Goal: Task Accomplishment & Management: Use online tool/utility

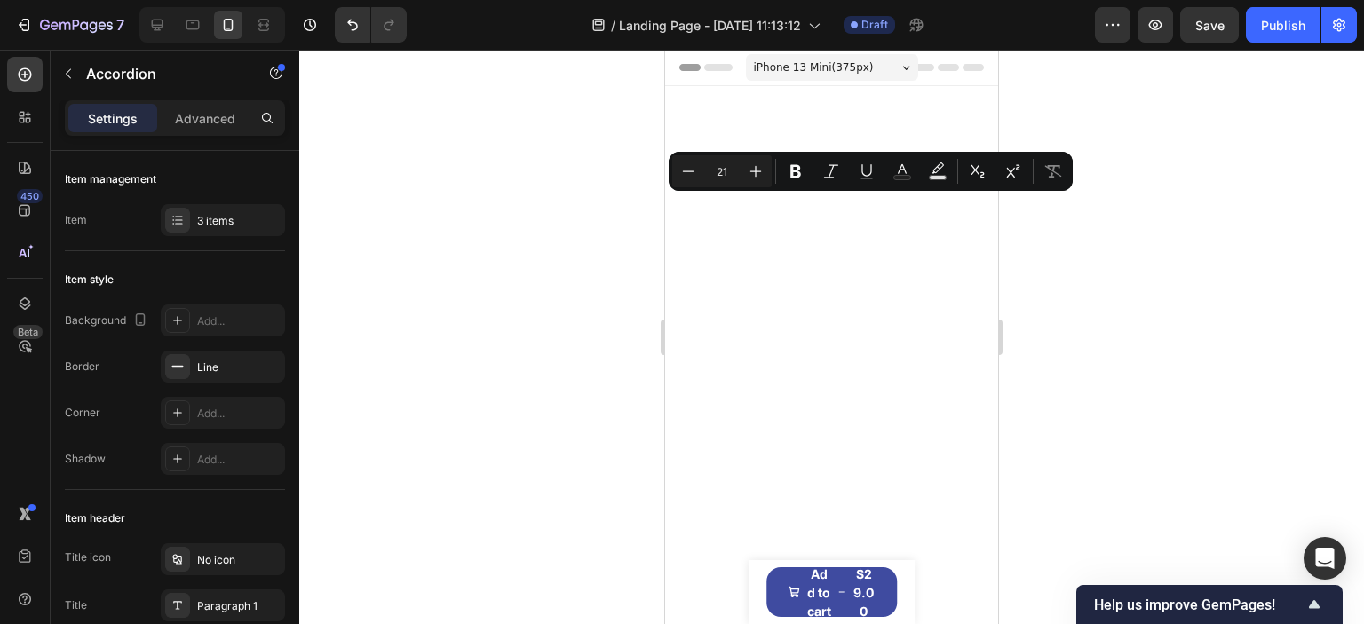
scroll to position [4159, 0]
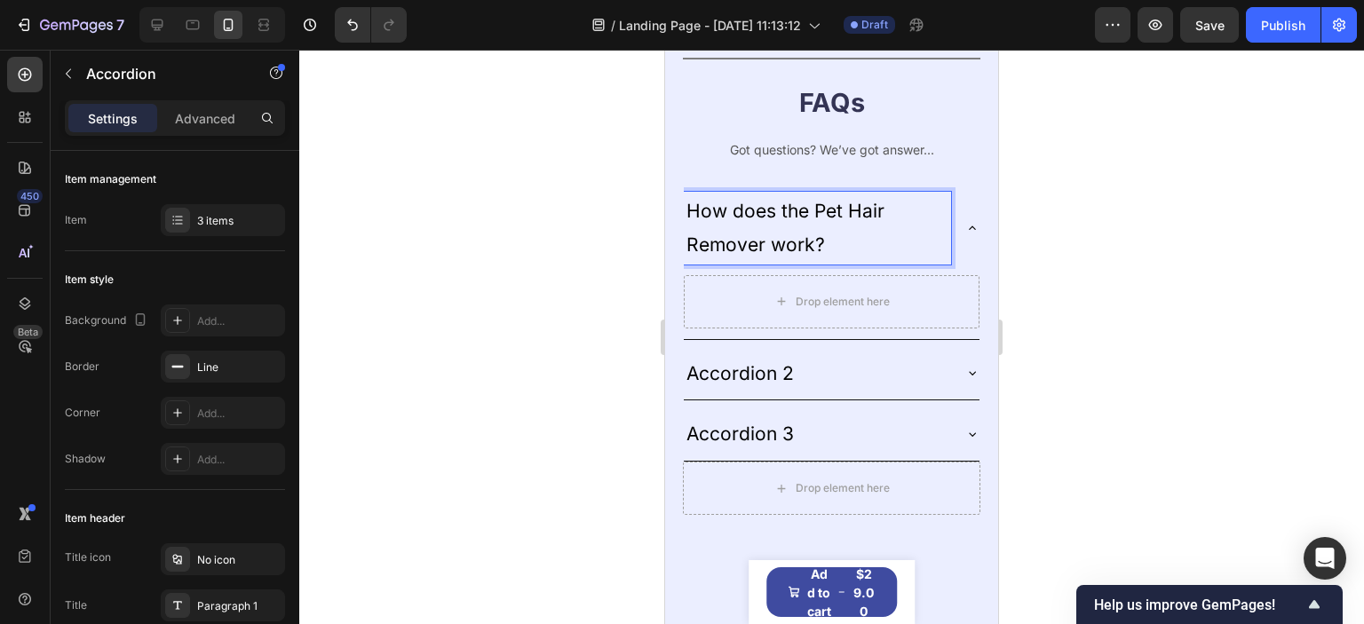
click at [1101, 326] on div at bounding box center [831, 337] width 1064 height 574
click at [733, 316] on div "Drop element here" at bounding box center [832, 301] width 296 height 53
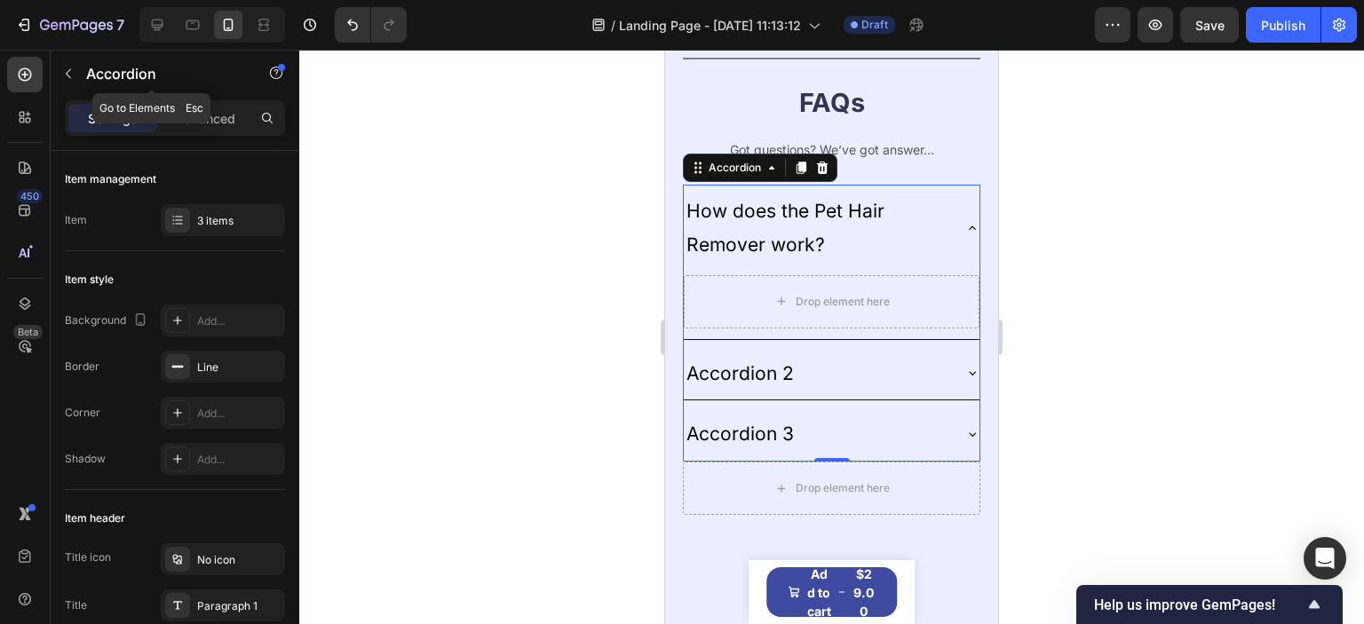
click at [75, 75] on button "button" at bounding box center [68, 73] width 28 height 28
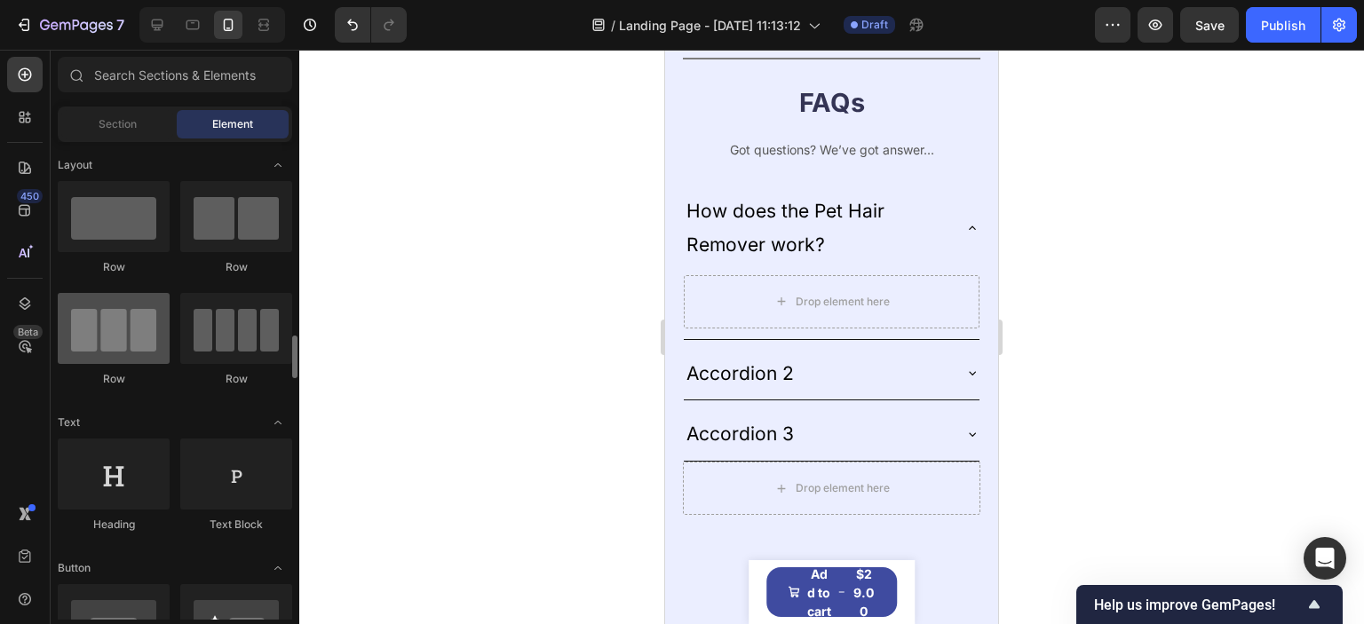
scroll to position [178, 0]
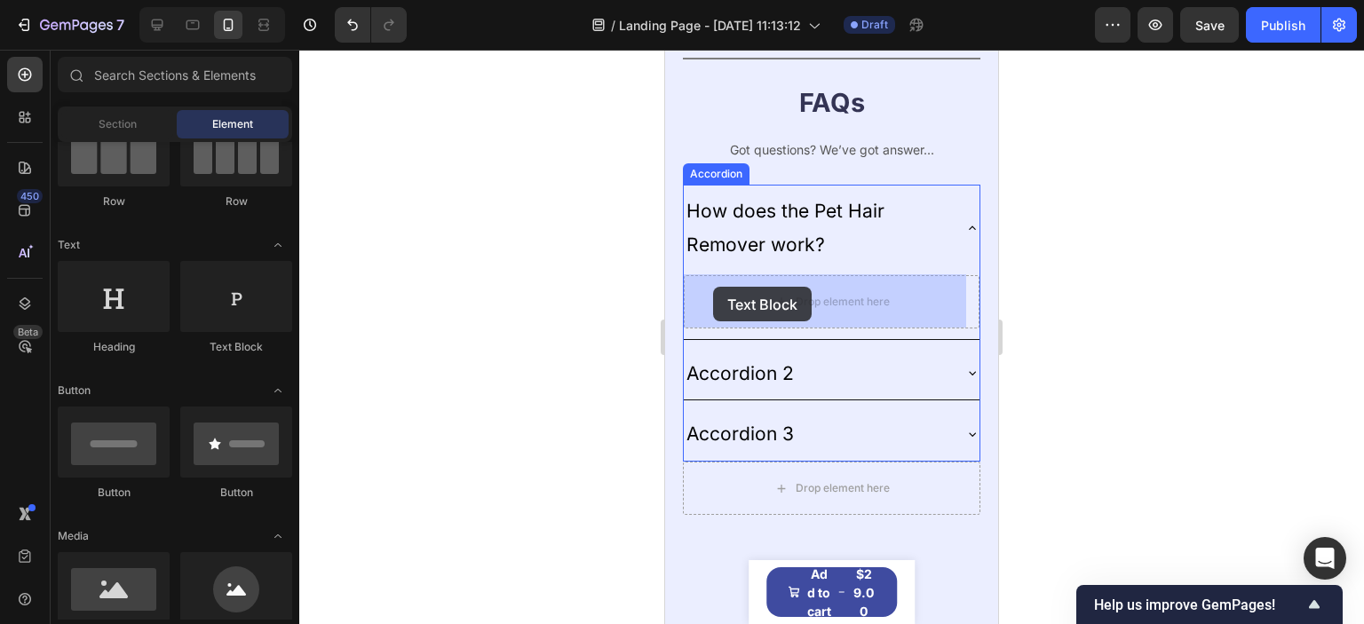
drag, startPoint x: 1070, startPoint y: 344, endPoint x: 1308, endPoint y: 368, distance: 239.1
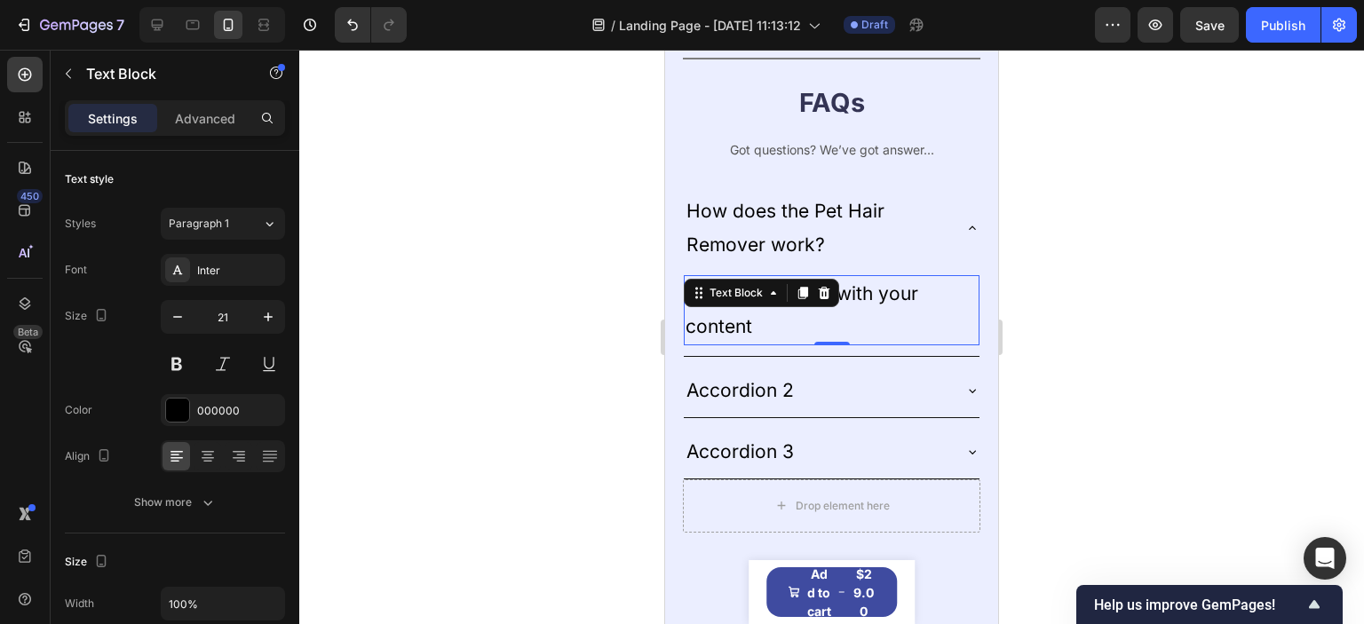
click at [800, 319] on div "Replace this text with your content" at bounding box center [832, 310] width 296 height 71
click at [800, 319] on p "Replace this text with your content" at bounding box center [831, 310] width 292 height 67
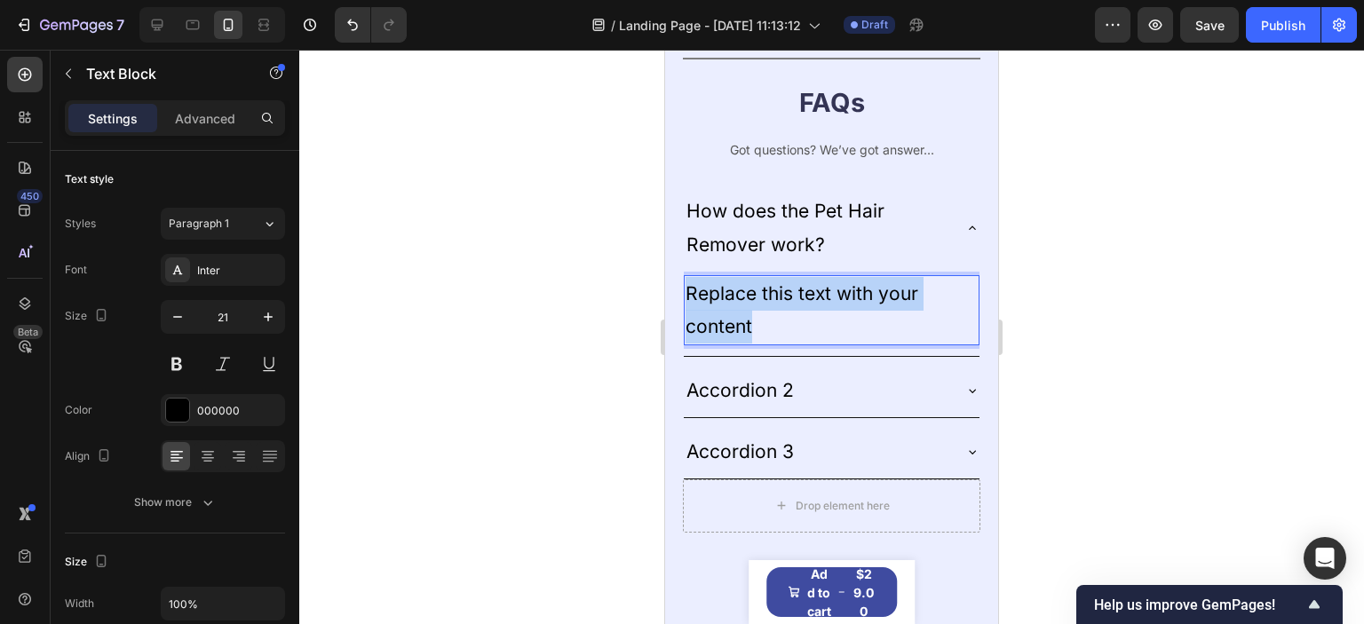
click at [800, 319] on p "Replace this text with your content" at bounding box center [831, 310] width 292 height 67
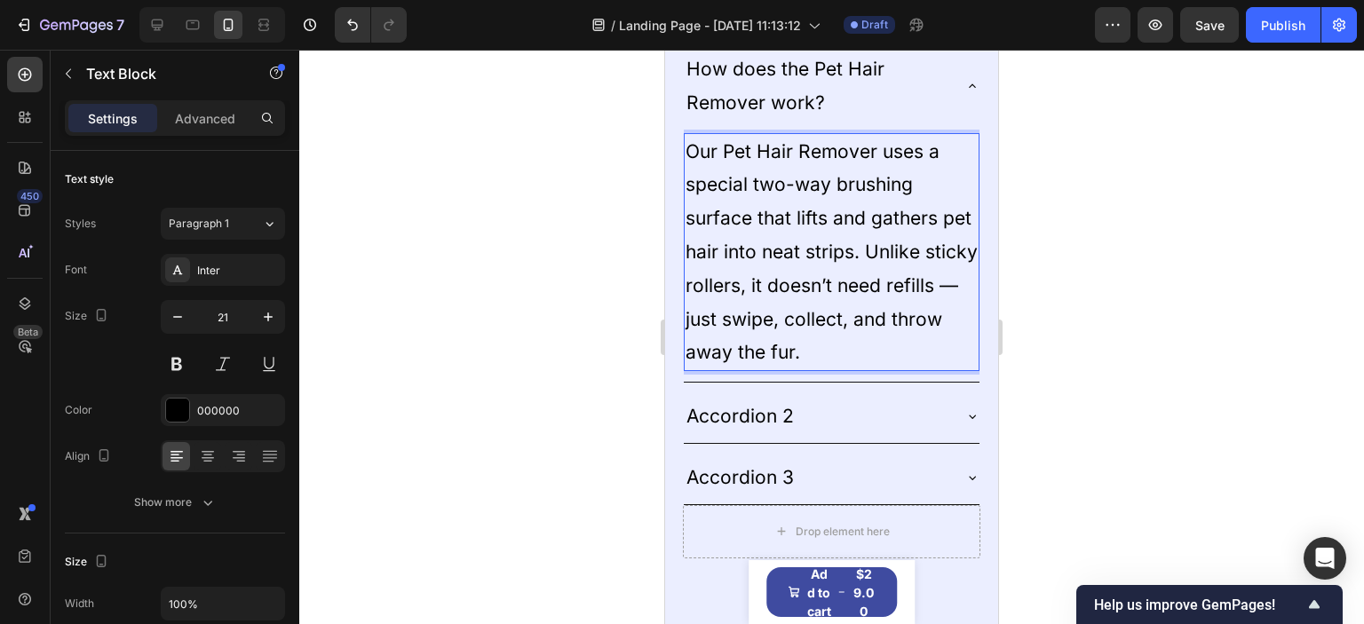
scroll to position [4426, 0]
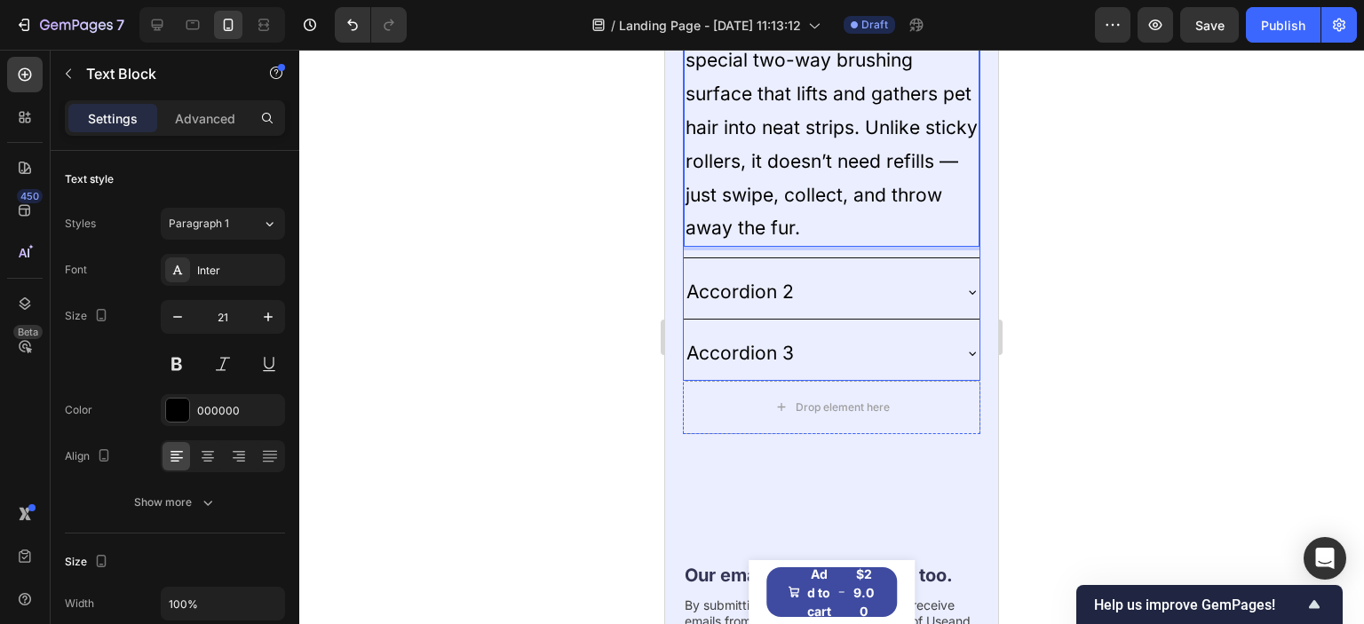
click at [784, 297] on p "Accordion 2" at bounding box center [739, 292] width 107 height 34
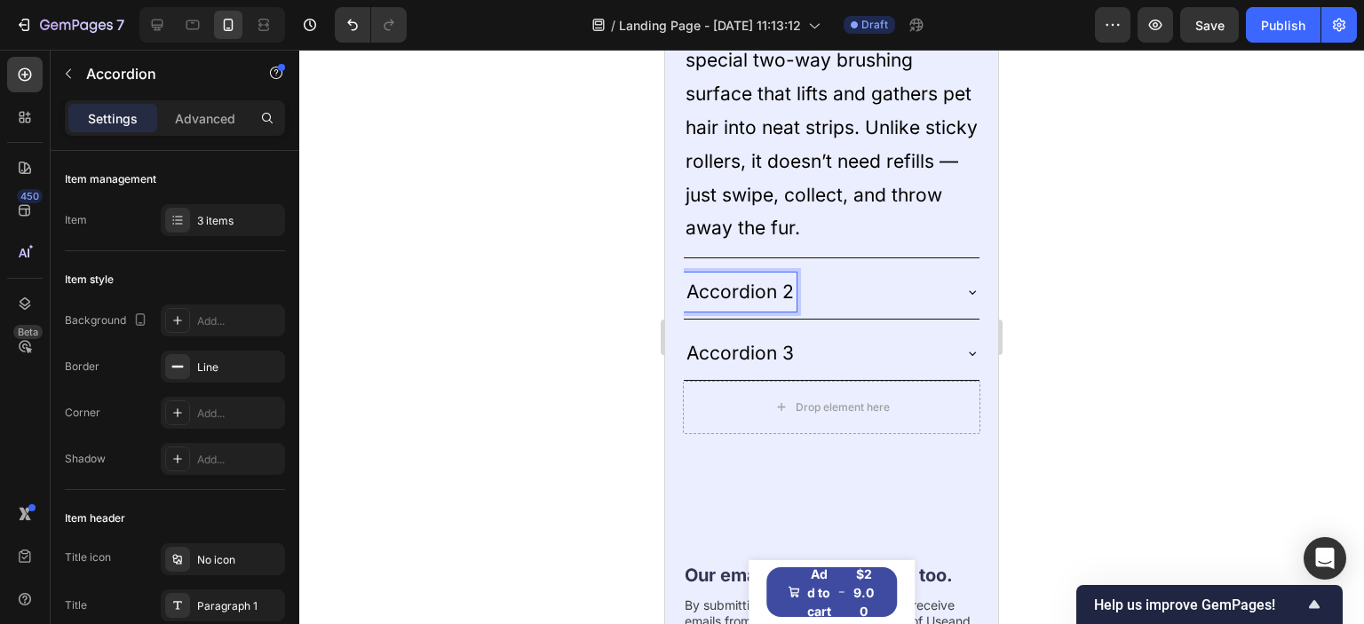
click at [761, 292] on p "Accordion 2" at bounding box center [739, 292] width 107 height 34
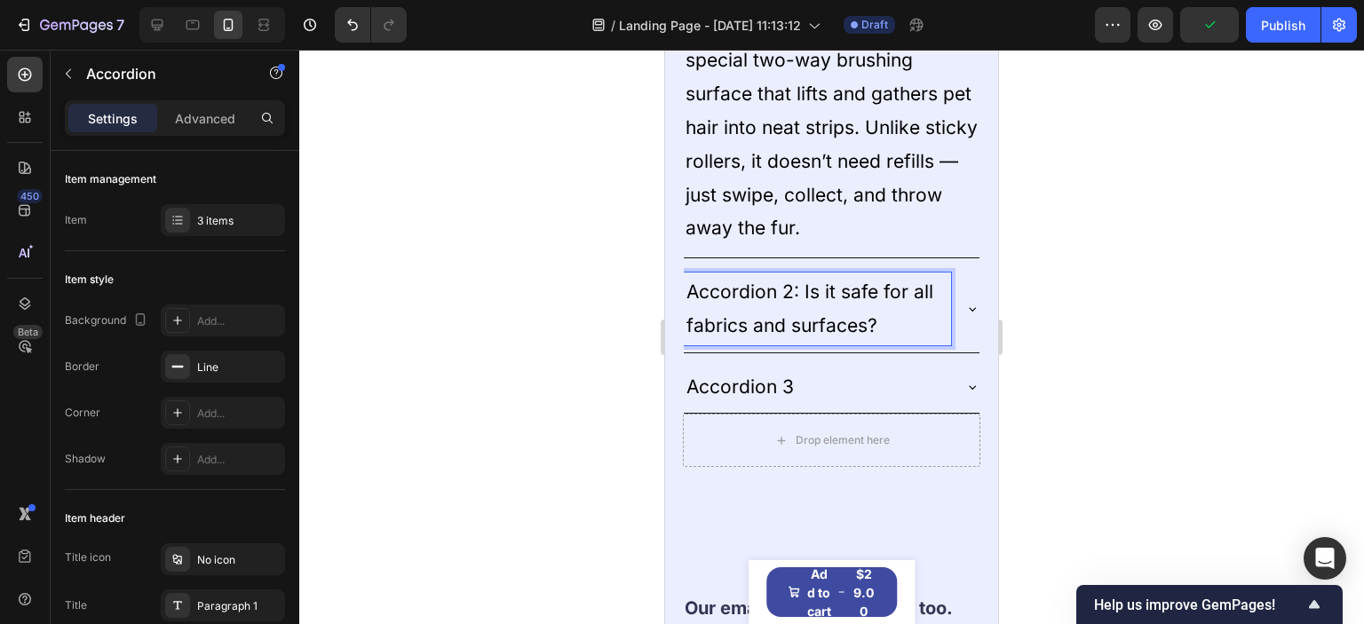
click at [965, 311] on icon at bounding box center [972, 309] width 14 height 14
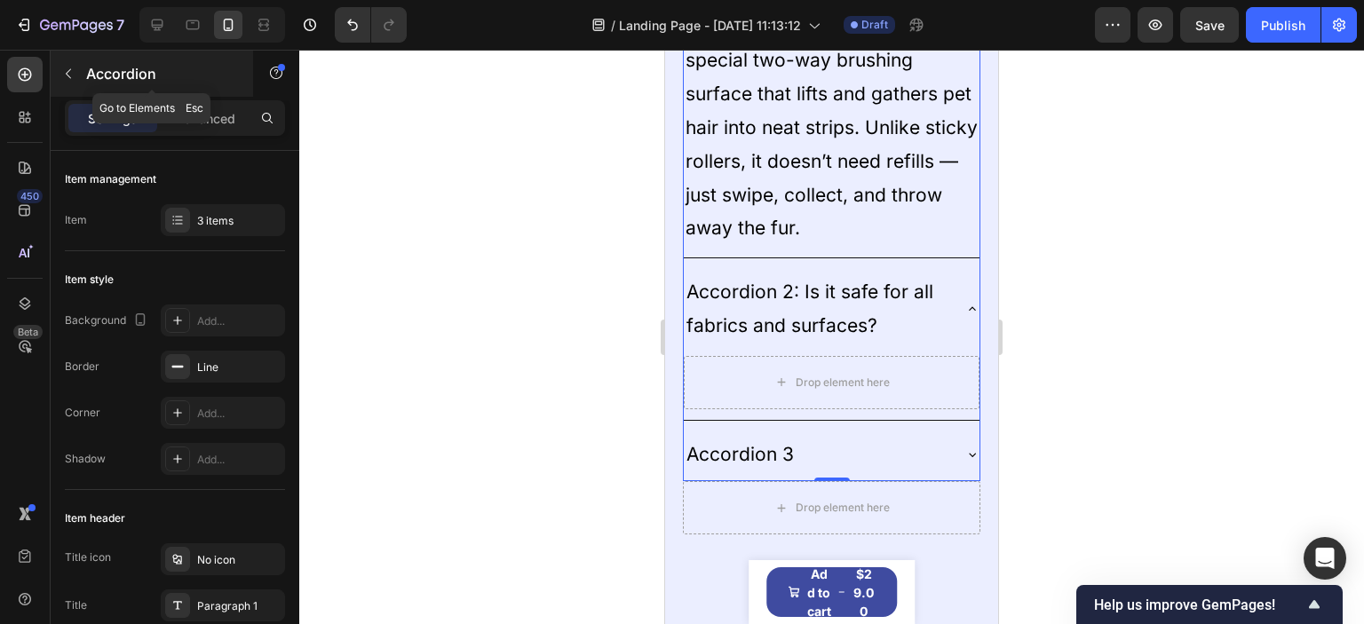
click at [66, 74] on icon "button" at bounding box center [68, 74] width 14 height 14
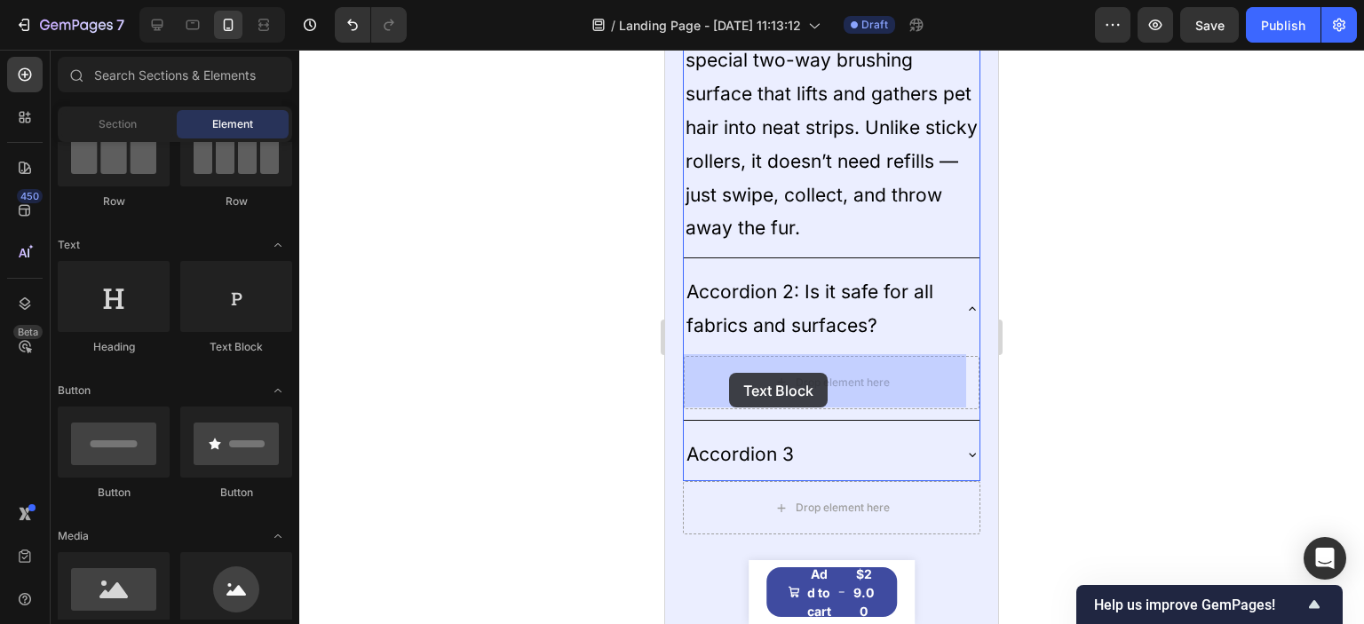
drag, startPoint x: 878, startPoint y: 344, endPoint x: 729, endPoint y: 373, distance: 152.0
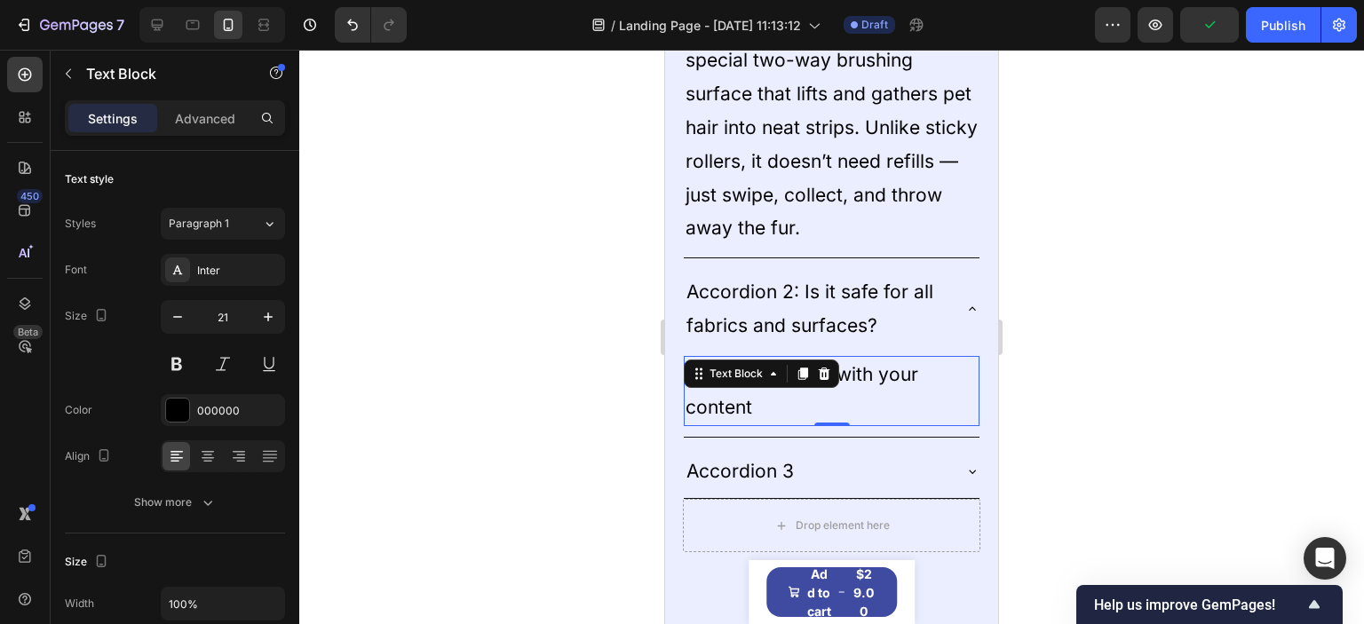
click at [803, 399] on div "Replace this text with your content" at bounding box center [832, 391] width 296 height 71
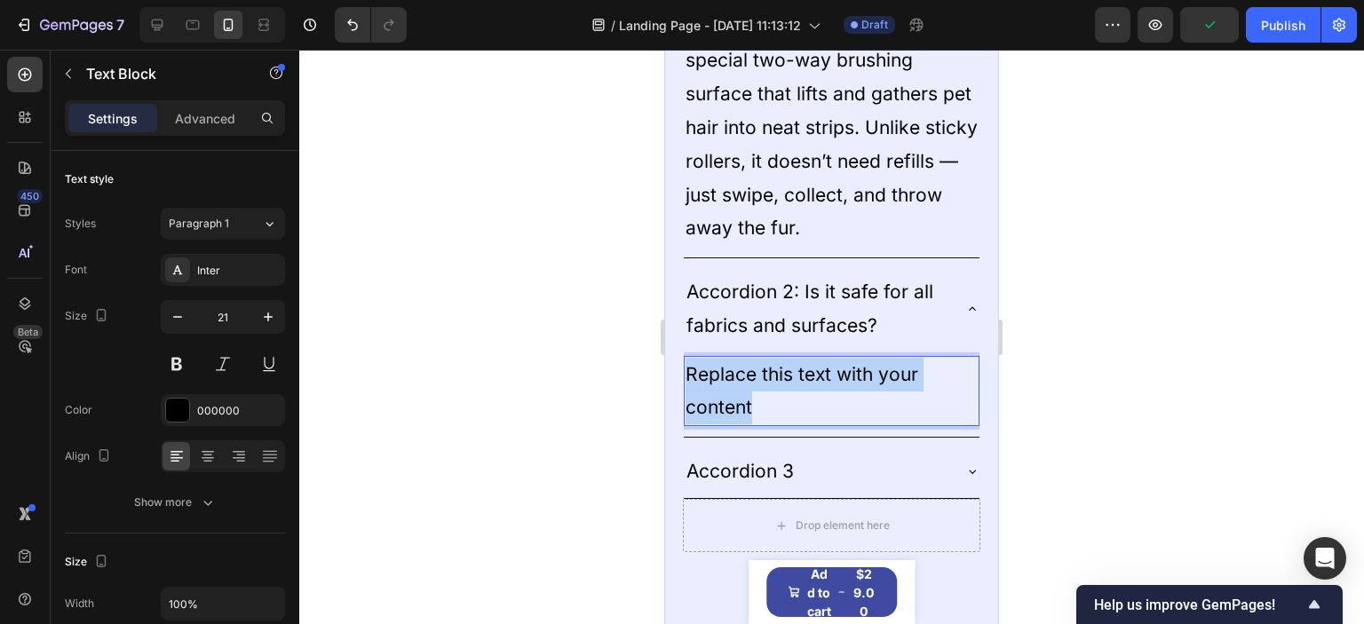
click at [803, 399] on p "Replace this text with your content" at bounding box center [831, 391] width 292 height 67
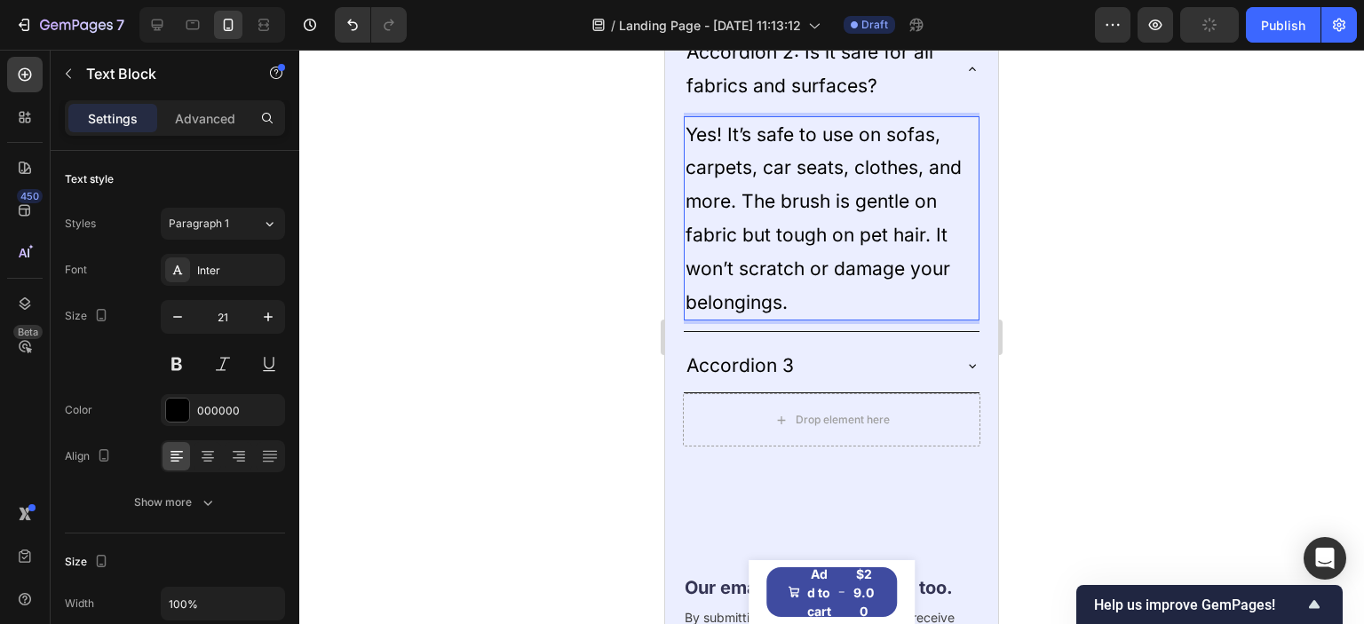
scroll to position [4692, 0]
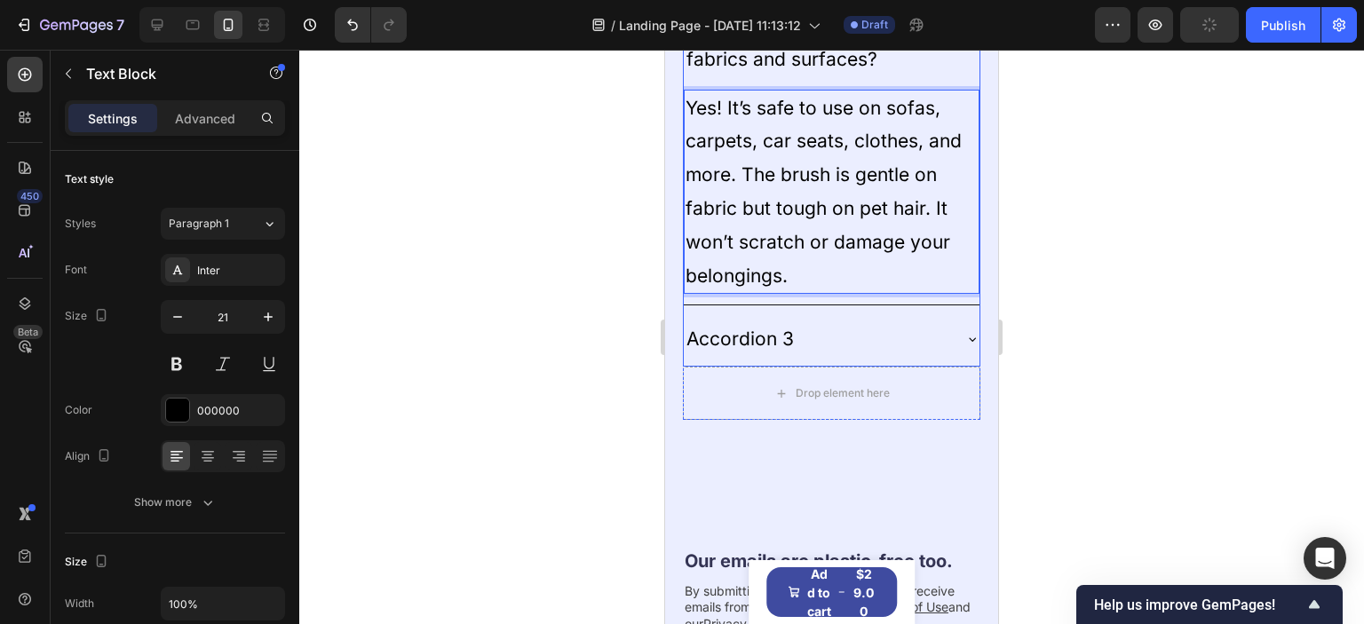
click at [749, 341] on p "Accordion 3" at bounding box center [739, 339] width 107 height 34
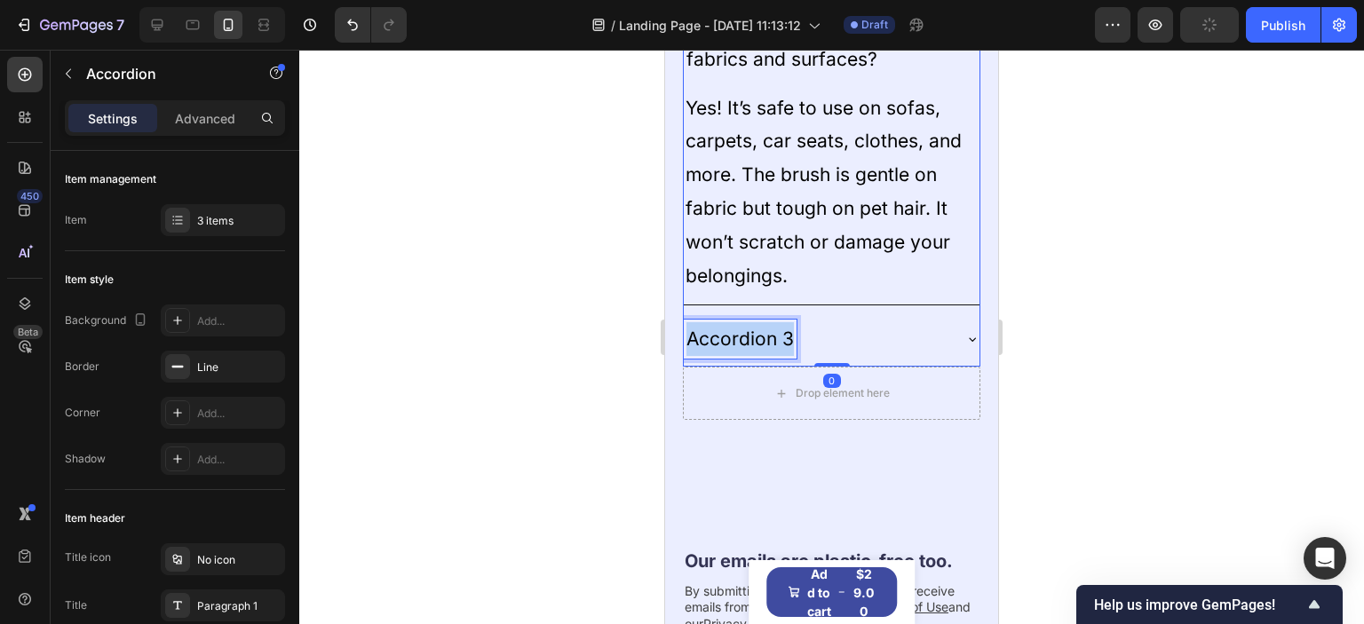
click at [736, 337] on p "Accordion 3" at bounding box center [739, 339] width 107 height 34
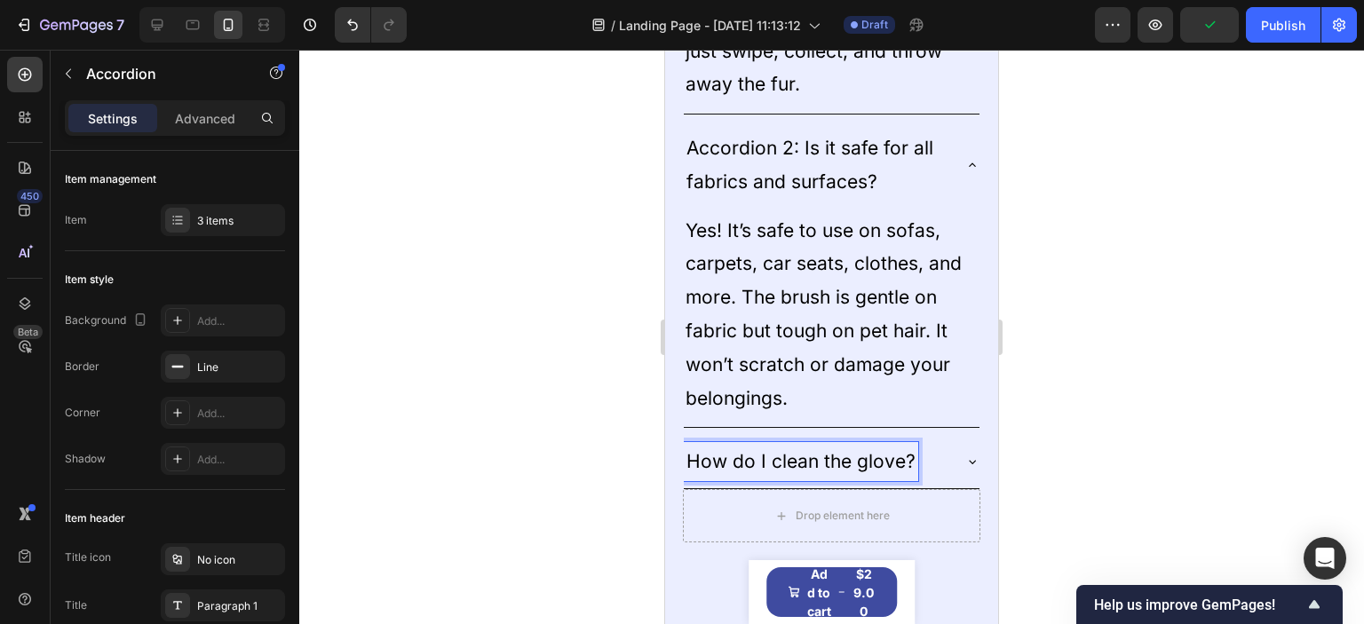
scroll to position [4515, 0]
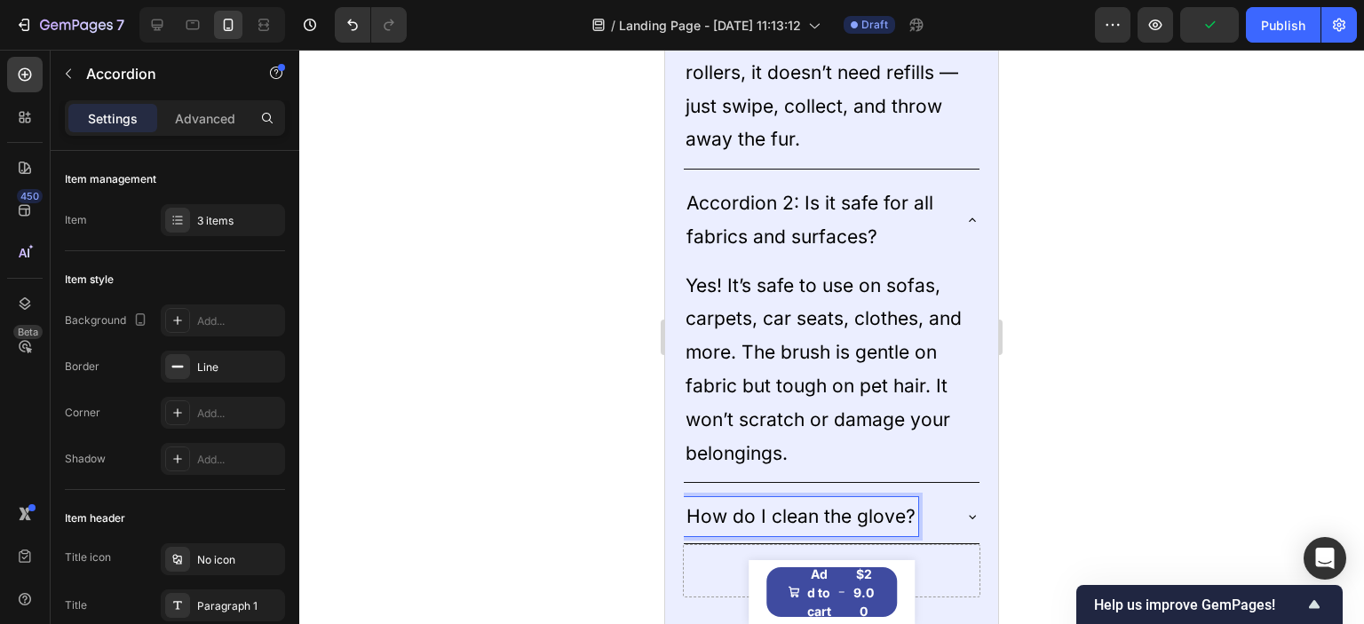
click at [788, 205] on p "Accordion 2: Is it safe for all fabrics and surfaces?" at bounding box center [817, 219] width 262 height 67
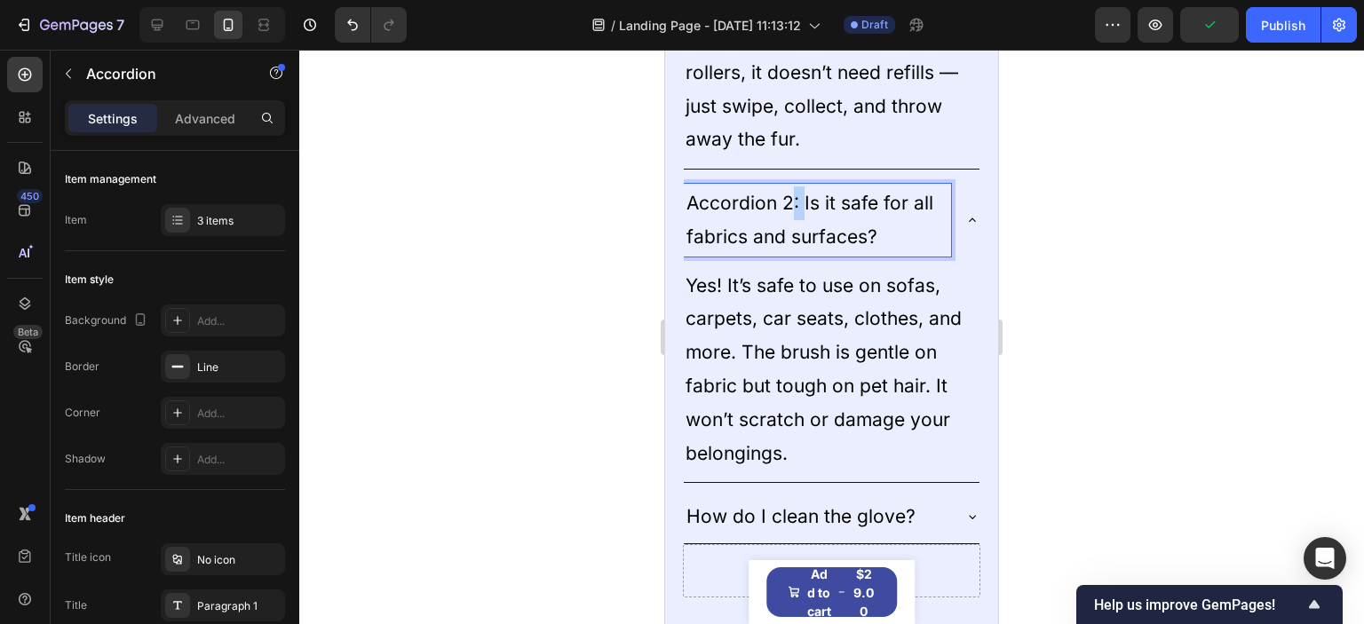
click at [788, 205] on p "Accordion 2: Is it safe for all fabrics and surfaces?" at bounding box center [817, 219] width 262 height 67
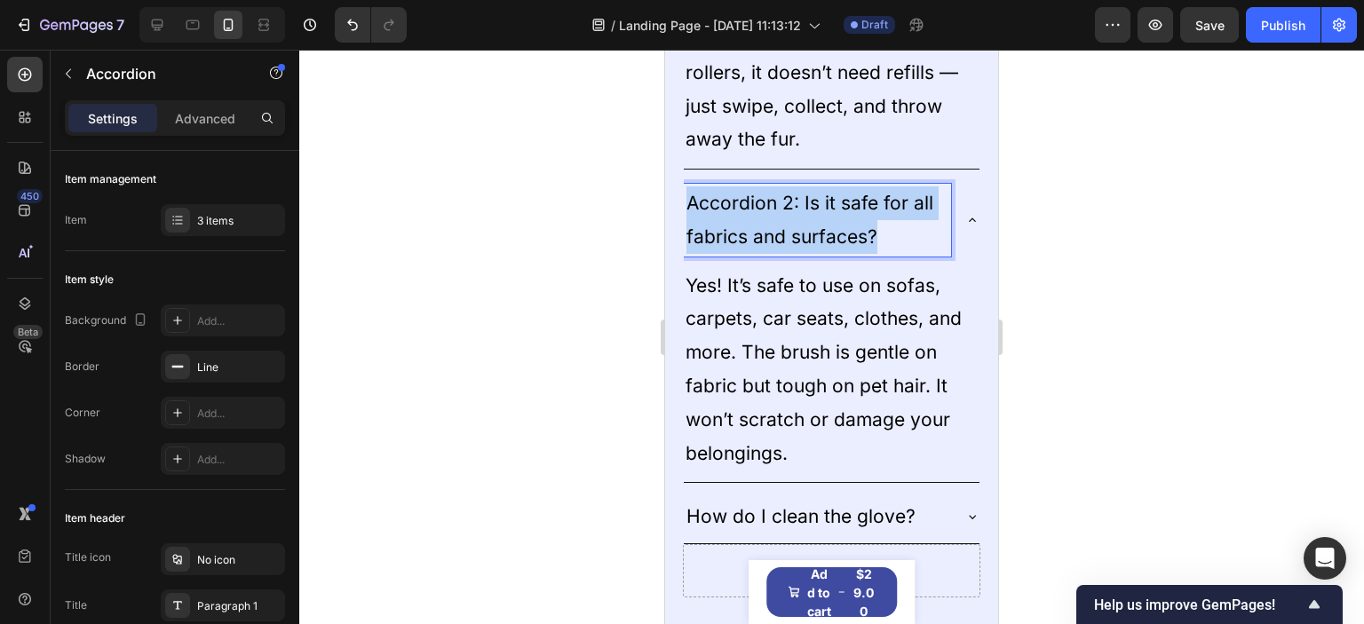
click at [788, 205] on p "Accordion 2: Is it safe for all fabrics and surfaces?" at bounding box center [817, 219] width 262 height 67
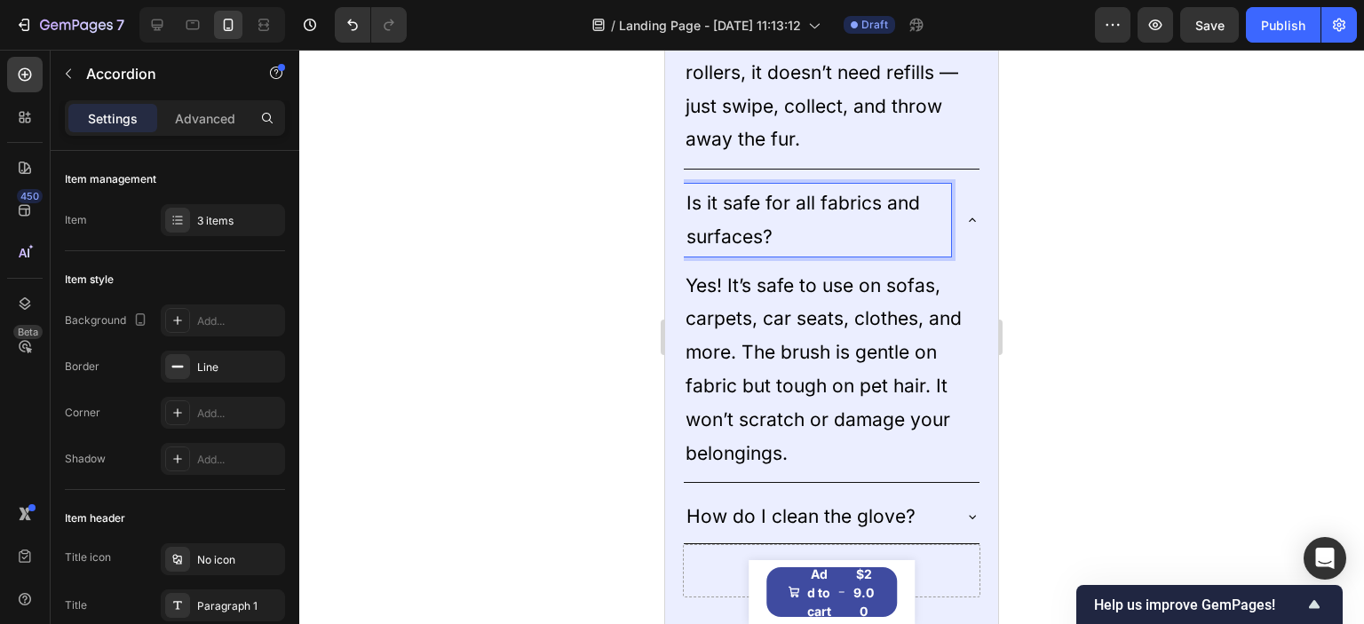
click at [965, 221] on icon at bounding box center [972, 220] width 14 height 14
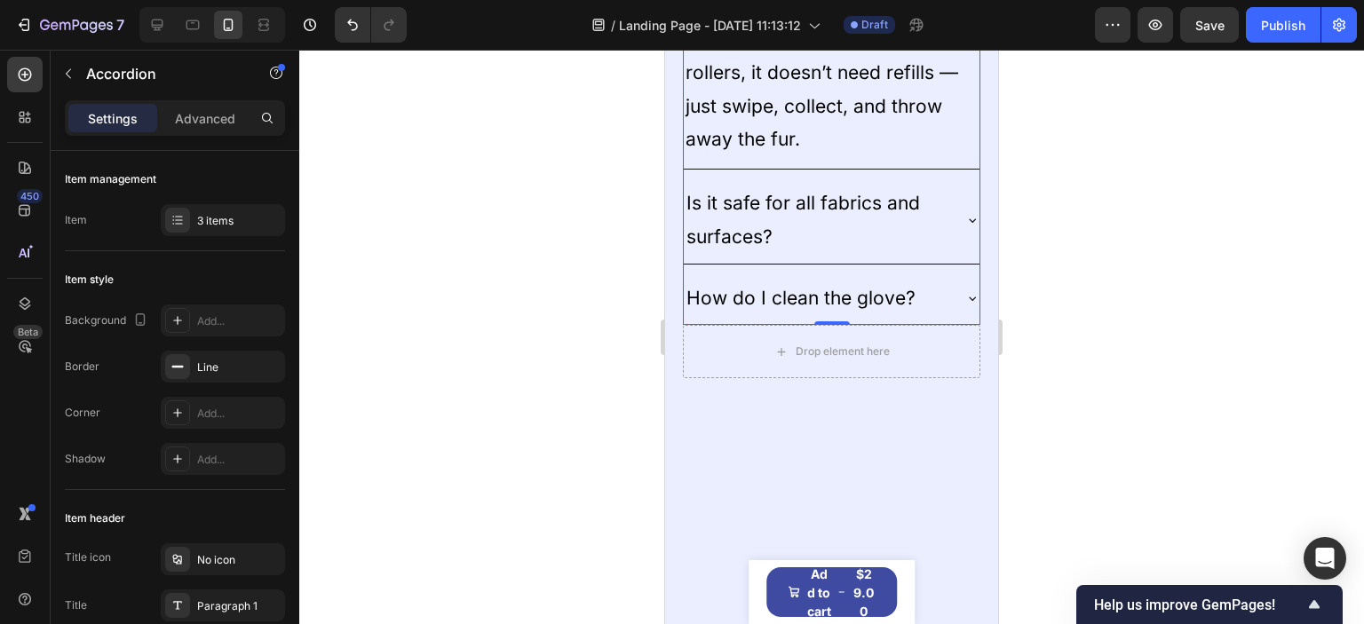
scroll to position [4248, 0]
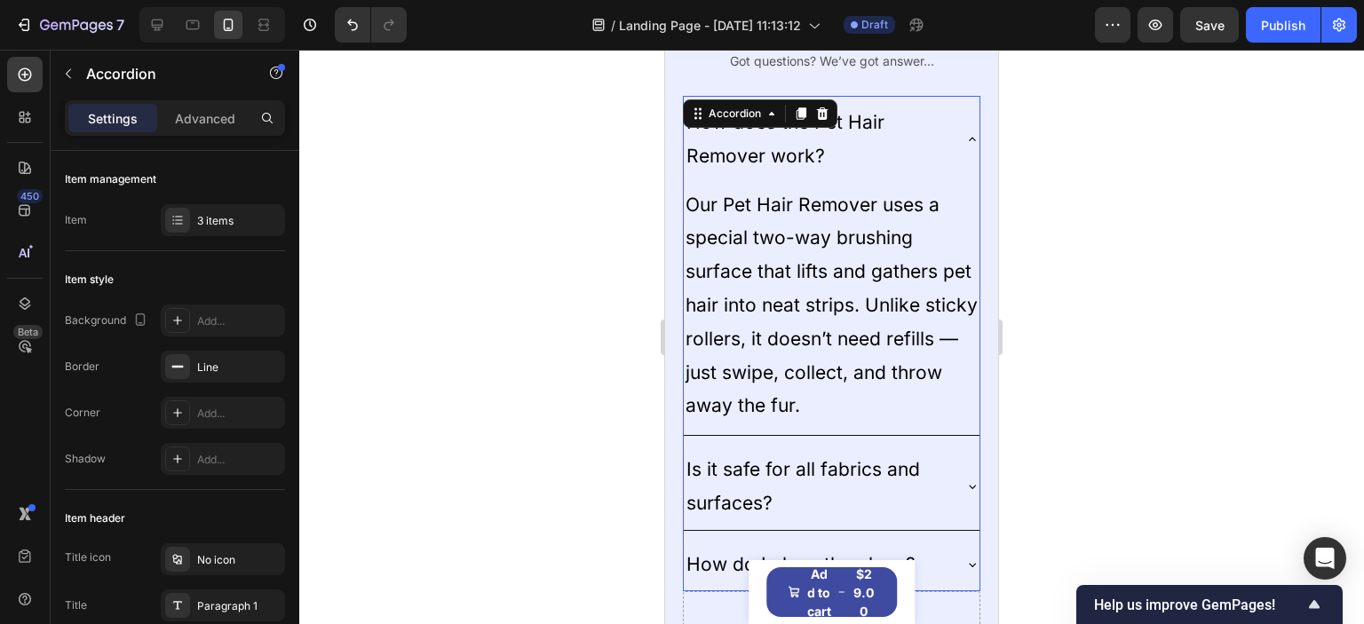
click at [965, 138] on icon at bounding box center [972, 139] width 14 height 14
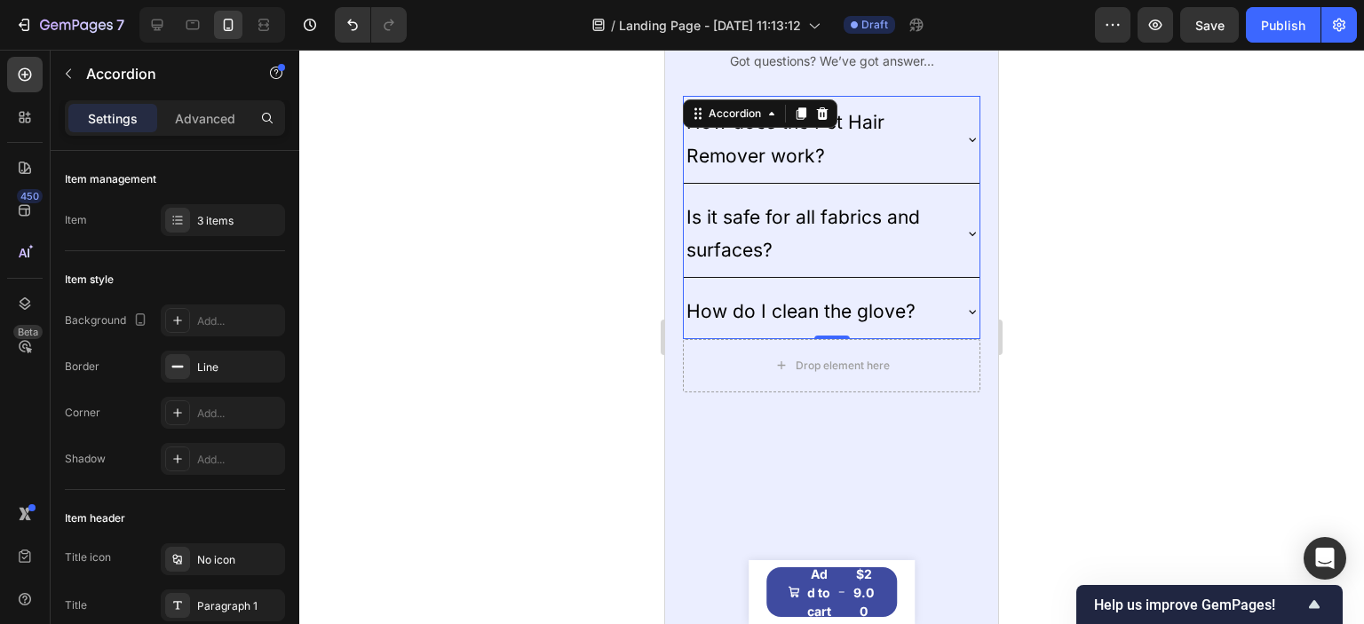
click at [965, 310] on icon at bounding box center [972, 312] width 14 height 14
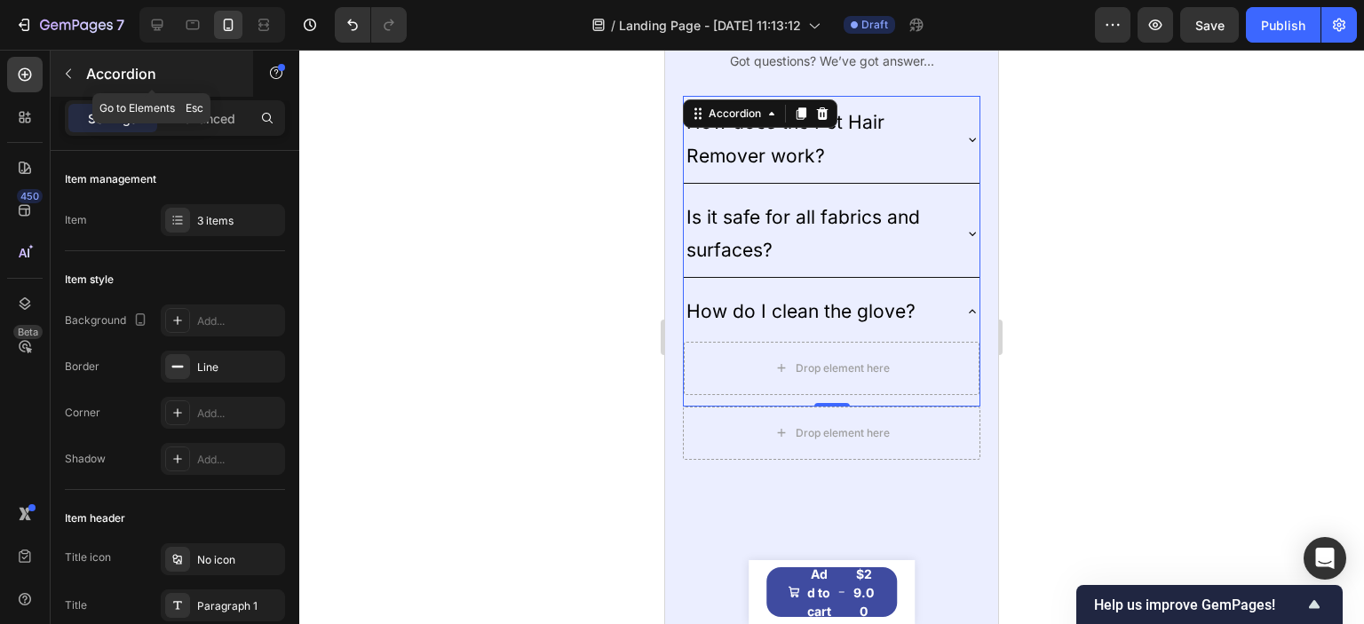
click at [69, 81] on button "button" at bounding box center [68, 73] width 28 height 28
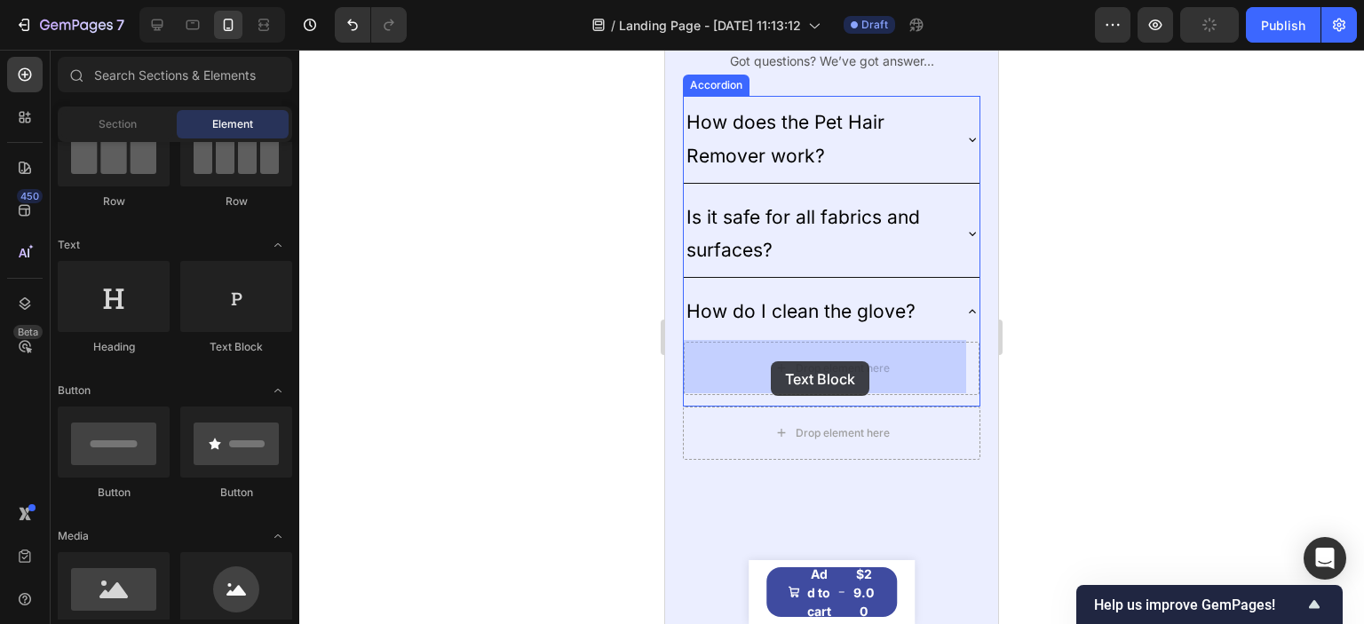
drag, startPoint x: 874, startPoint y: 349, endPoint x: 1177, endPoint y: 407, distance: 309.1
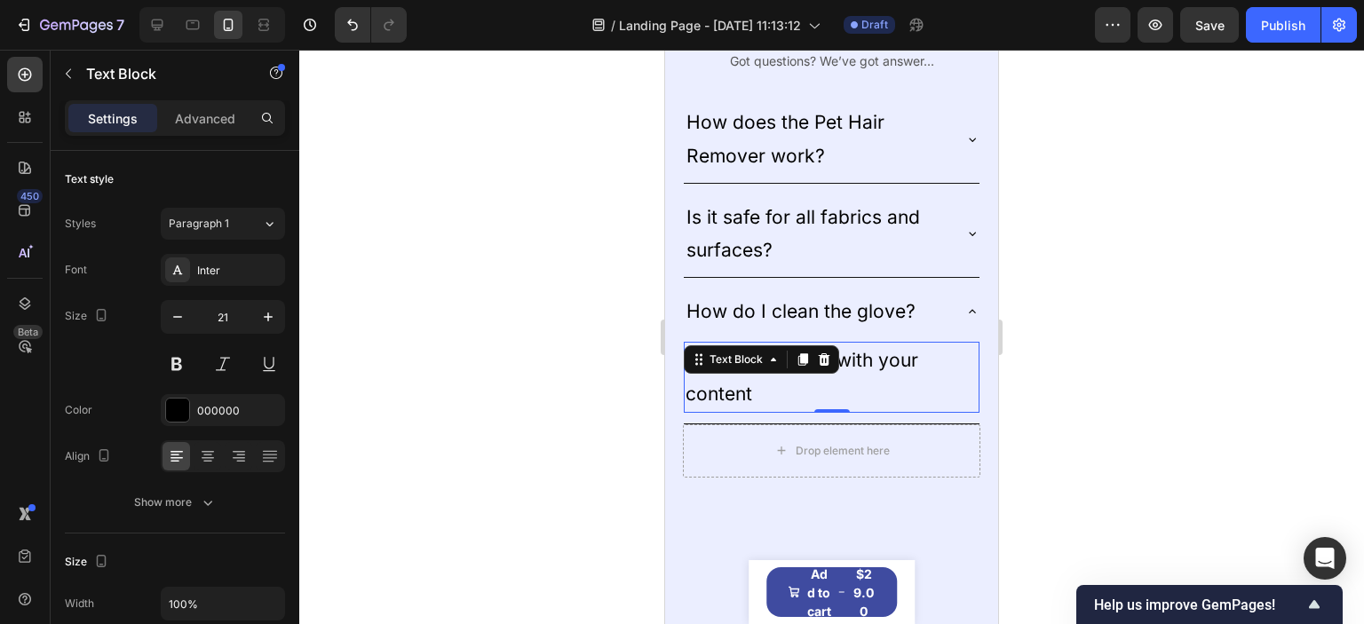
click at [896, 370] on div "Replace this text with your content" at bounding box center [832, 377] width 296 height 71
click at [896, 370] on p "Replace this text with your content" at bounding box center [831, 377] width 292 height 67
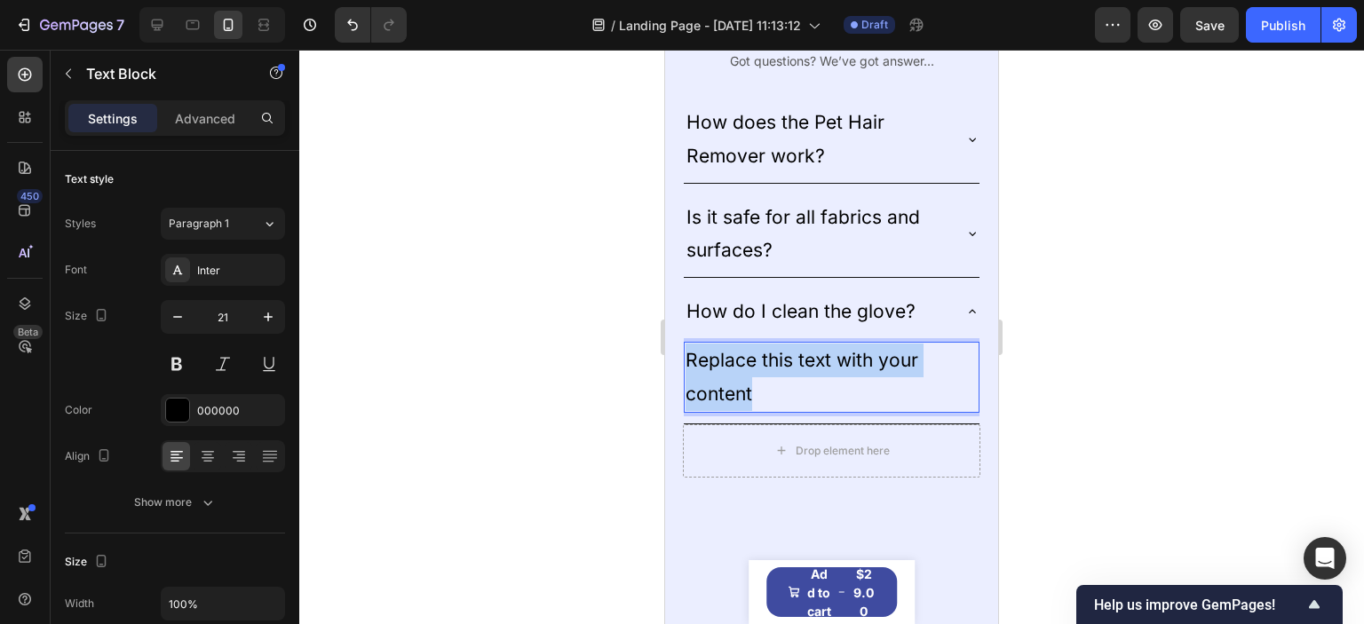
click at [896, 370] on p "Replace this text with your content" at bounding box center [831, 377] width 292 height 67
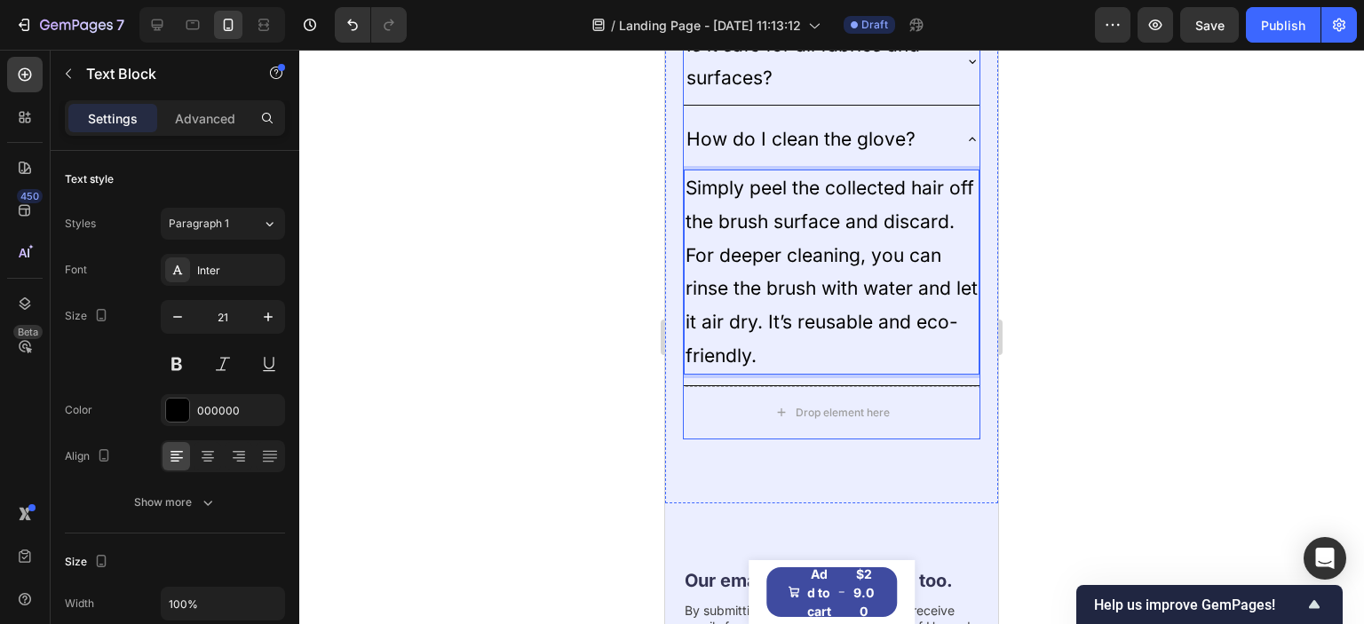
scroll to position [4515, 0]
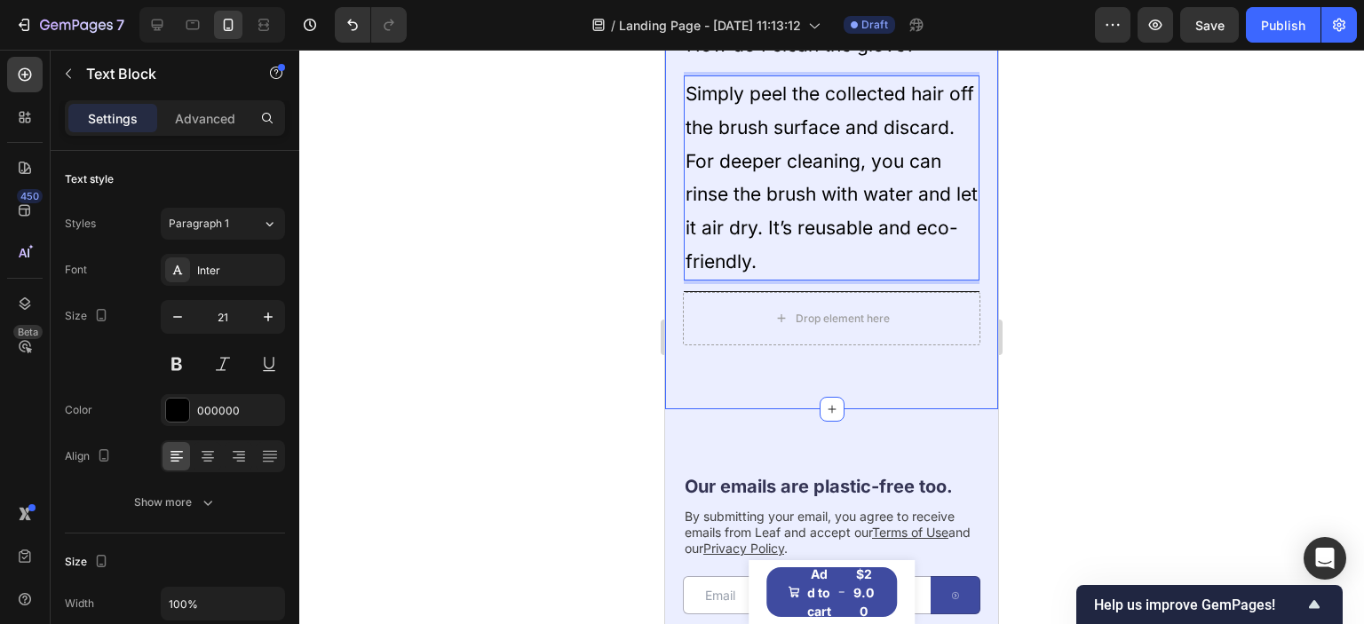
click at [729, 375] on div "Title Line FAQs Heading Got questions? We’ve got answer... Text Block How does …" at bounding box center [831, 18] width 333 height 781
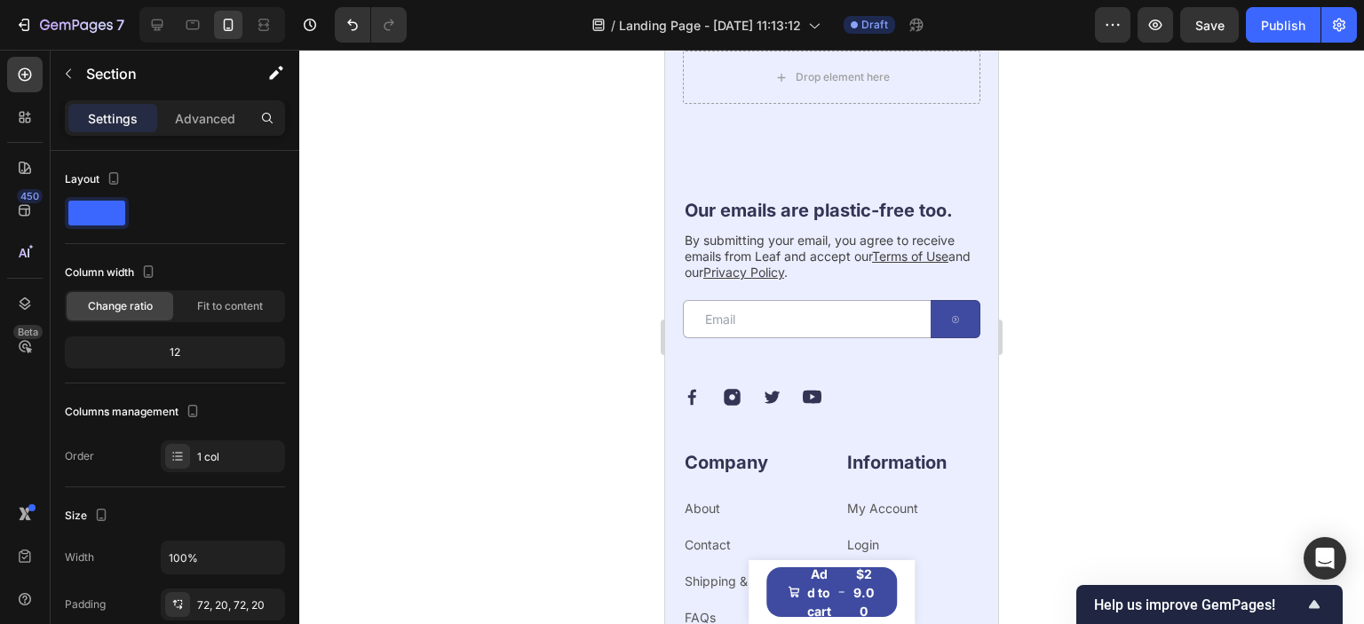
scroll to position [4870, 0]
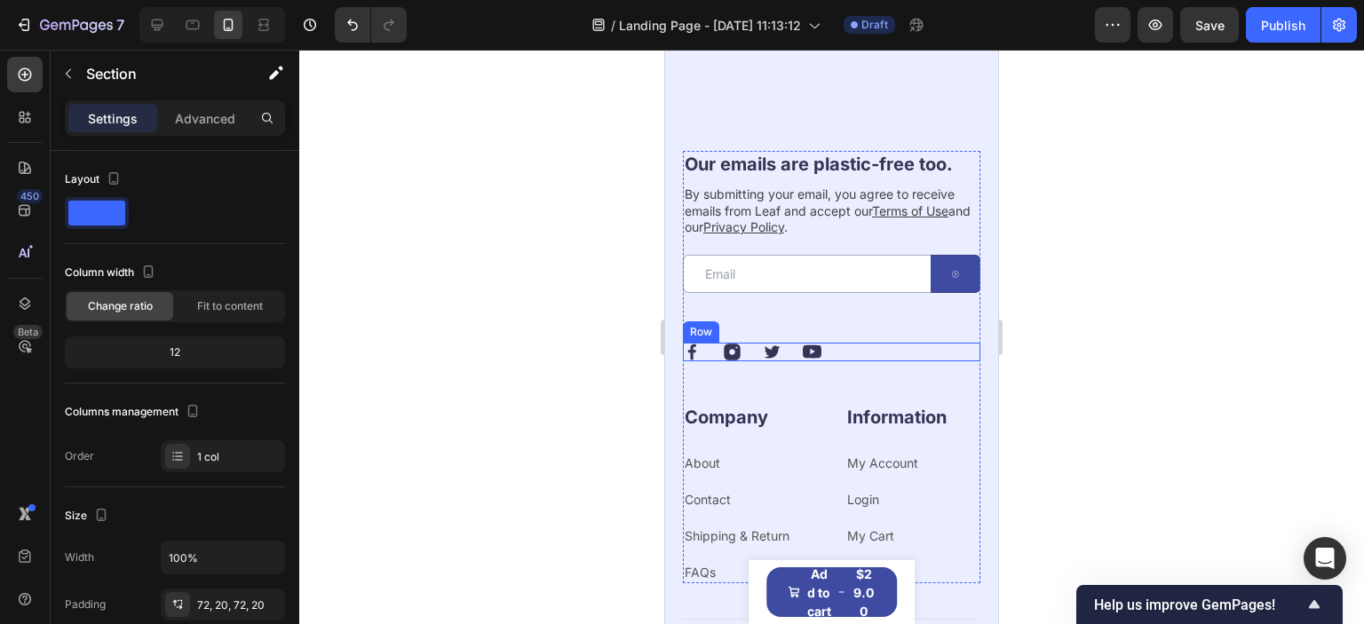
click at [702, 354] on div "Image Image Image Image Row" at bounding box center [831, 352] width 297 height 19
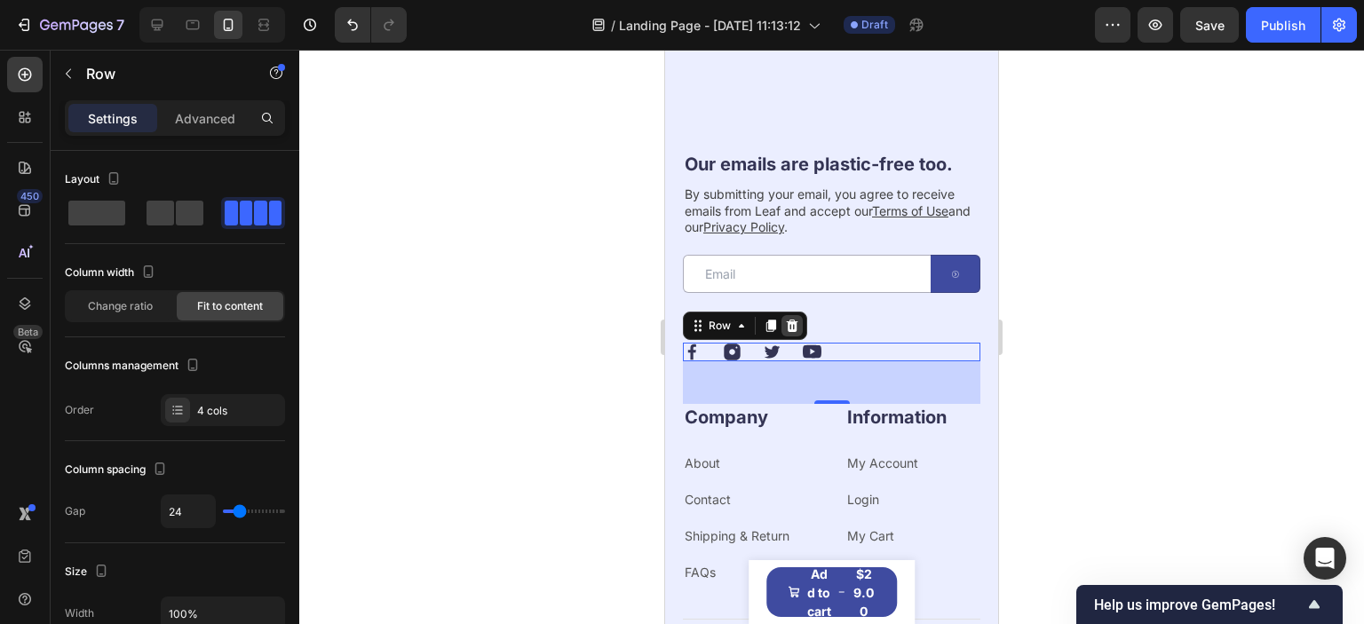
click at [782, 321] on div at bounding box center [791, 325] width 21 height 21
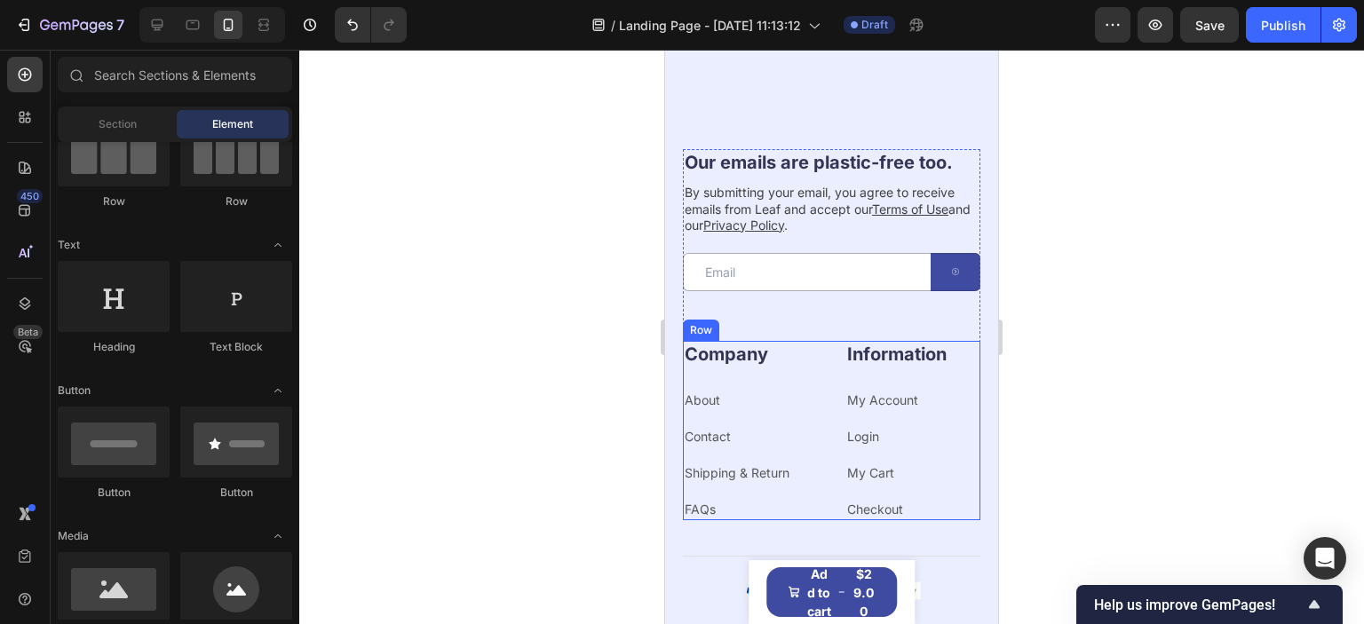
scroll to position [4958, 0]
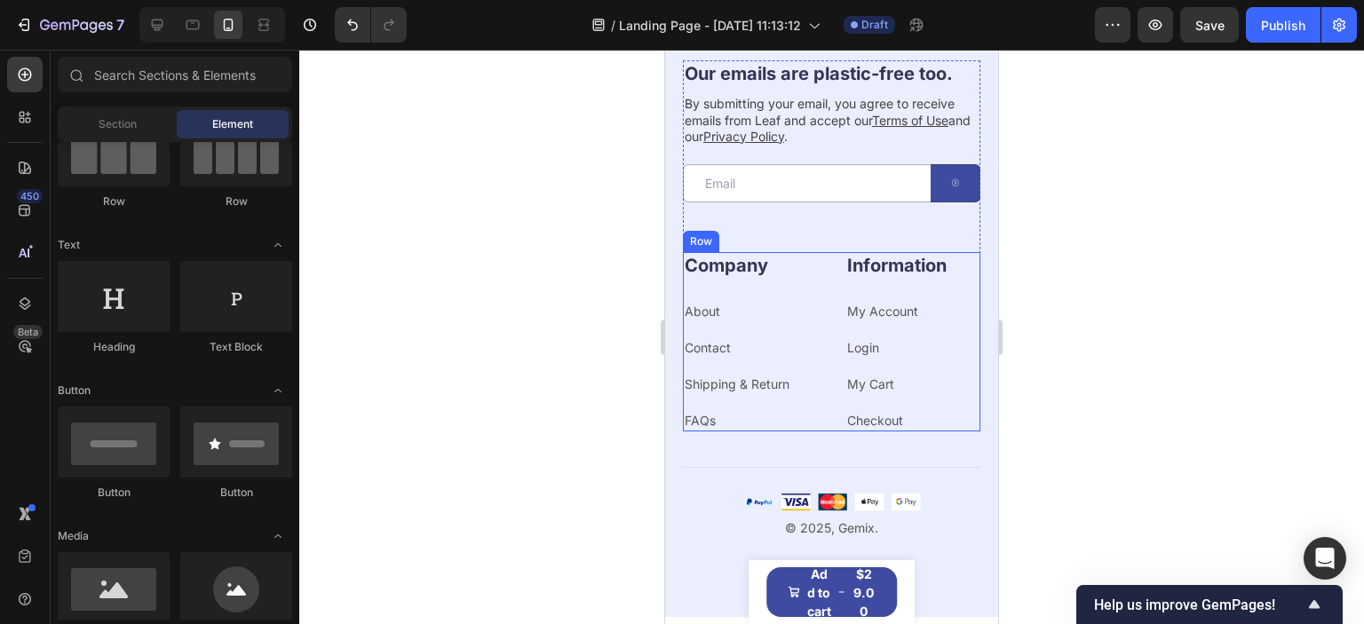
click at [816, 333] on div "Company Heading About Text block Contact Text block Shipping & Return Text bloc…" at bounding box center [831, 341] width 297 height 179
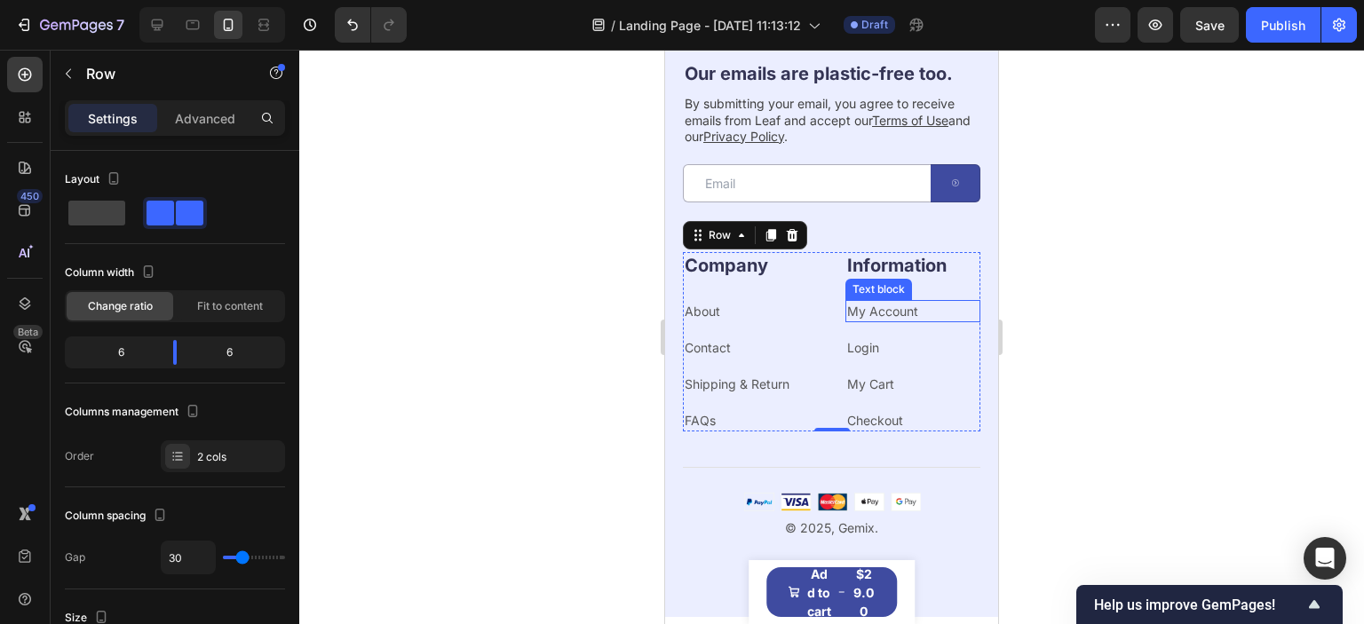
click at [860, 305] on link "My Account" at bounding box center [882, 311] width 71 height 15
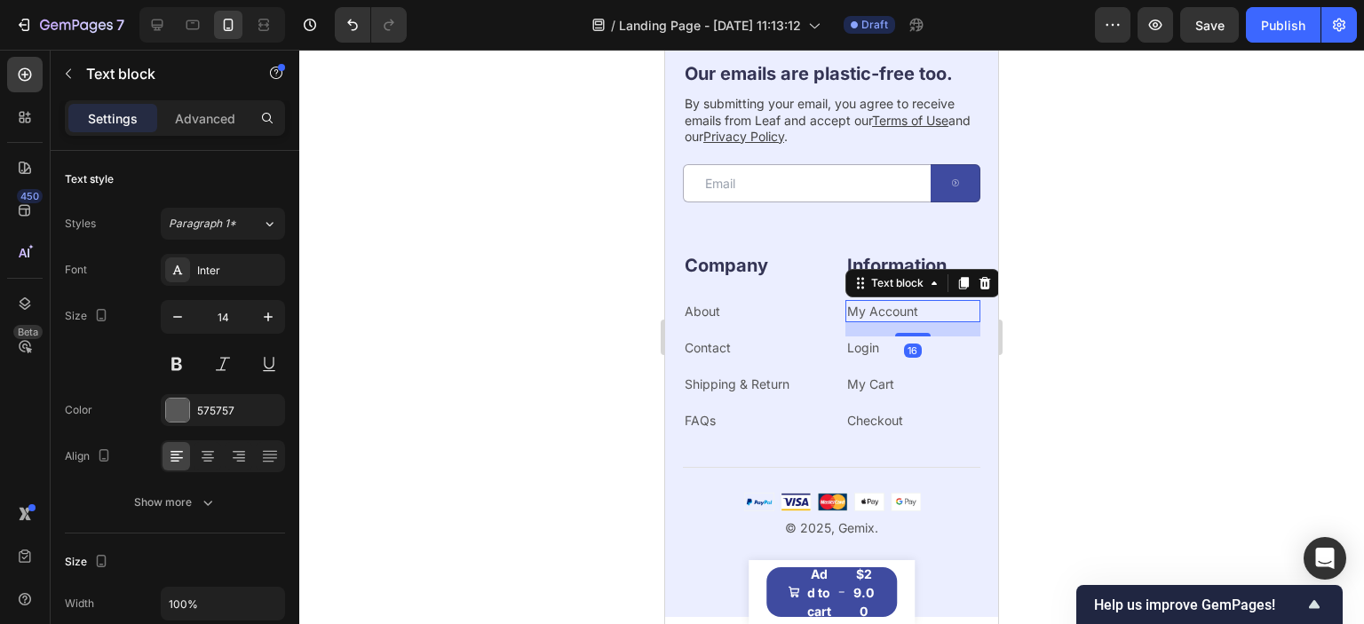
click at [860, 305] on link "My Account" at bounding box center [882, 311] width 71 height 15
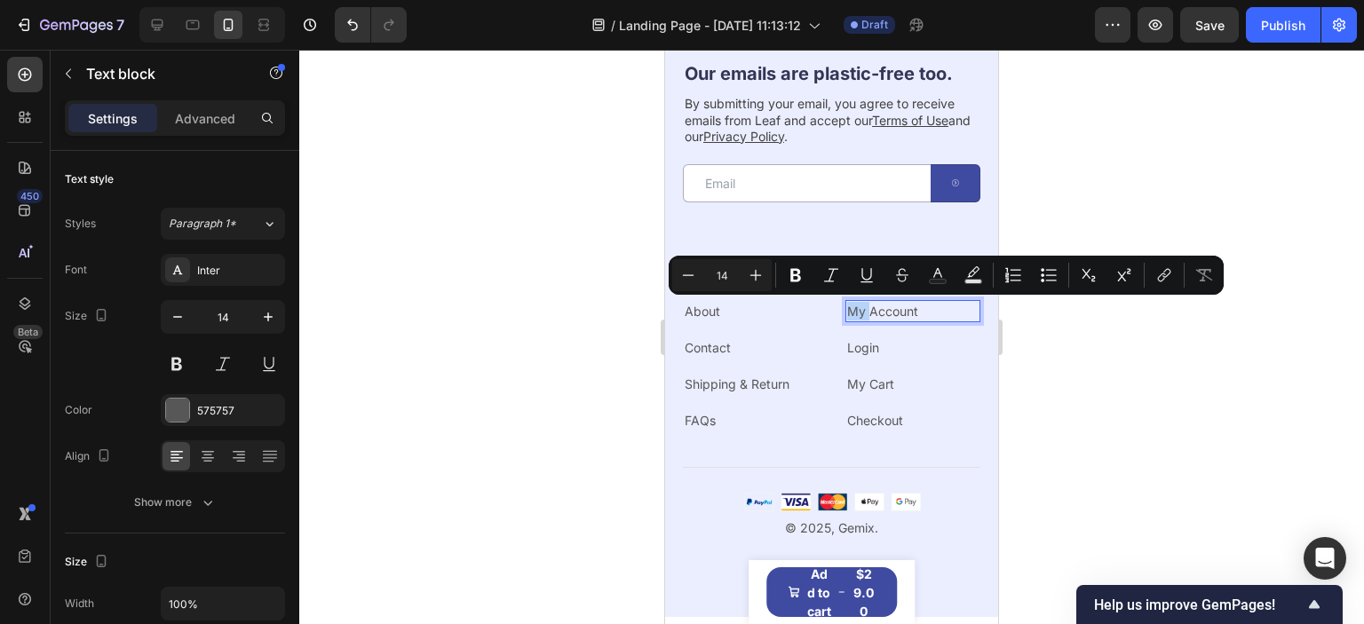
click at [860, 305] on link "My Account" at bounding box center [882, 311] width 71 height 15
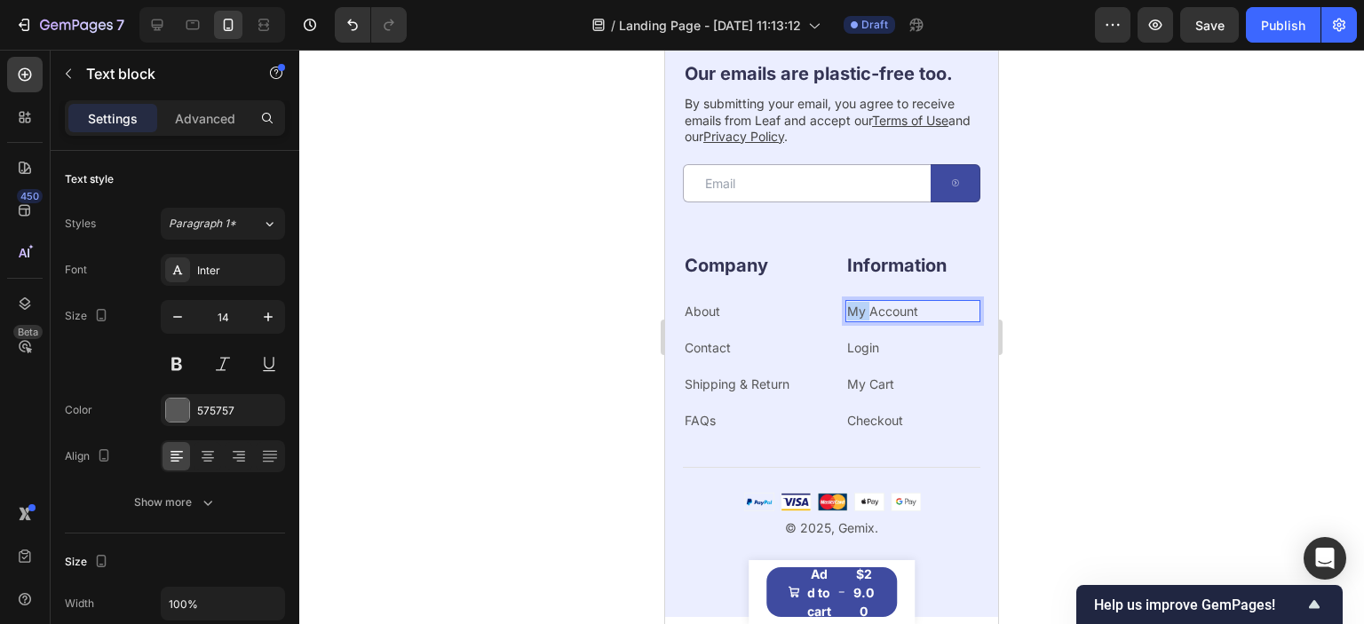
click at [860, 305] on link "My Account" at bounding box center [882, 311] width 71 height 15
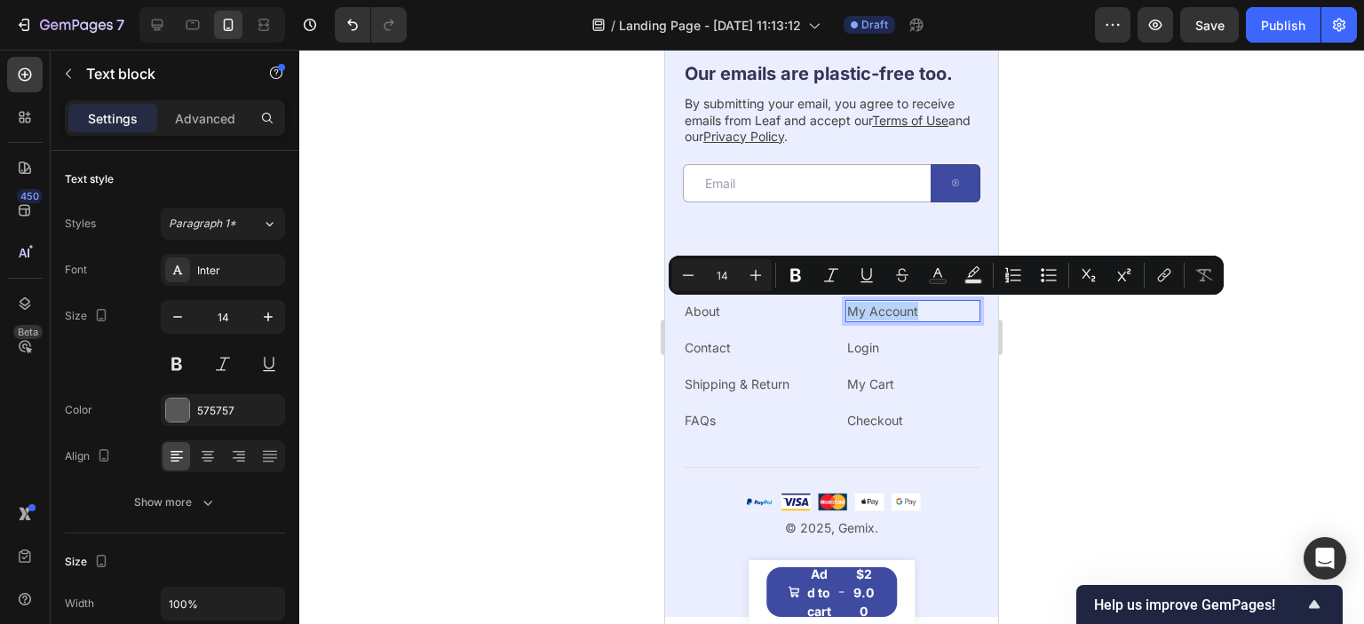
click at [860, 305] on link "My Account" at bounding box center [882, 311] width 71 height 15
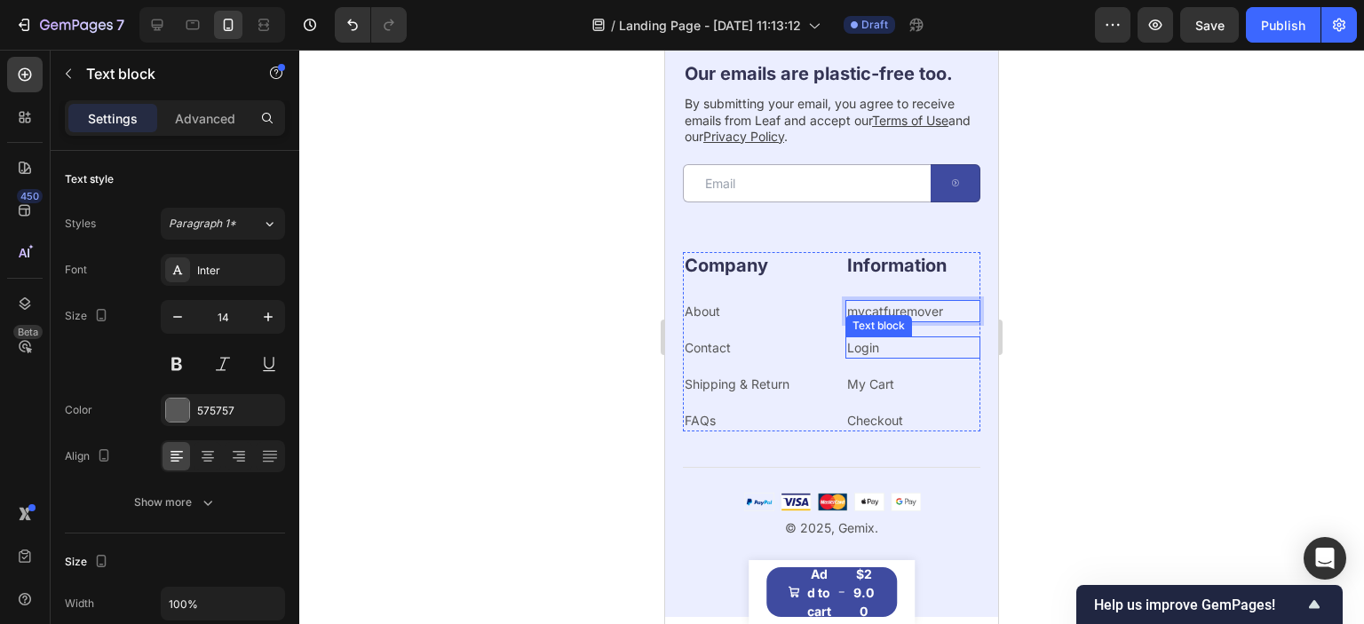
click at [850, 349] on link "Login" at bounding box center [863, 347] width 32 height 15
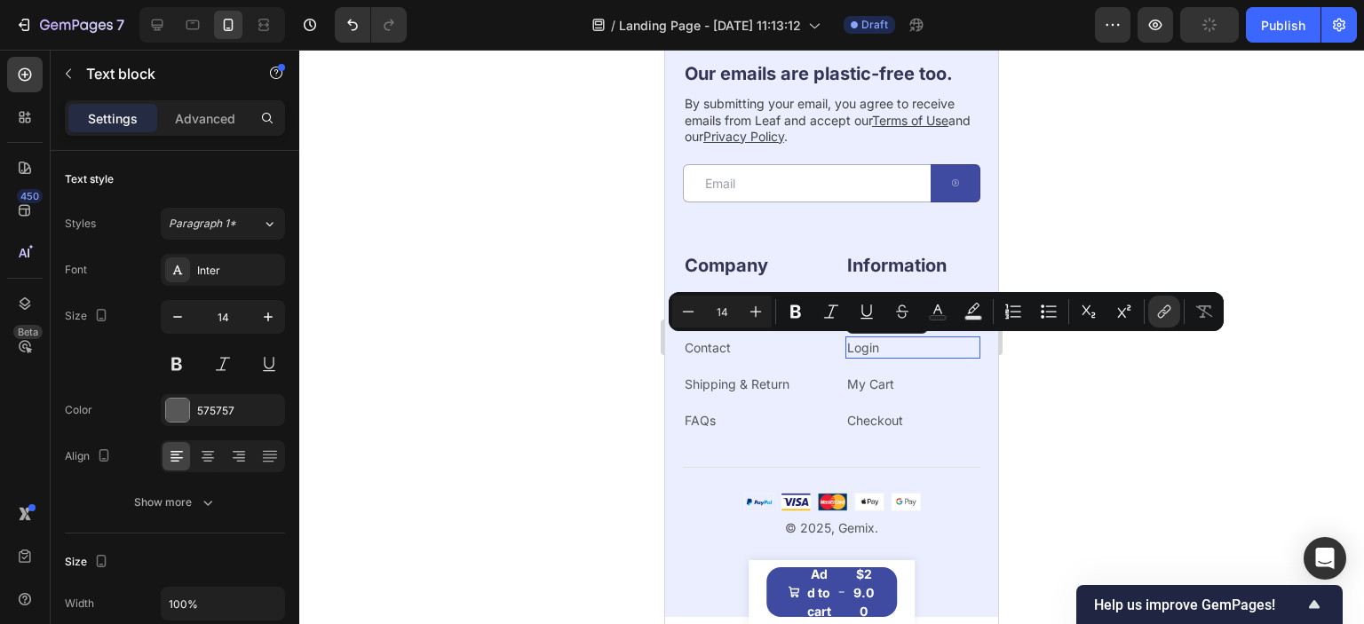
scroll to position [518, 0]
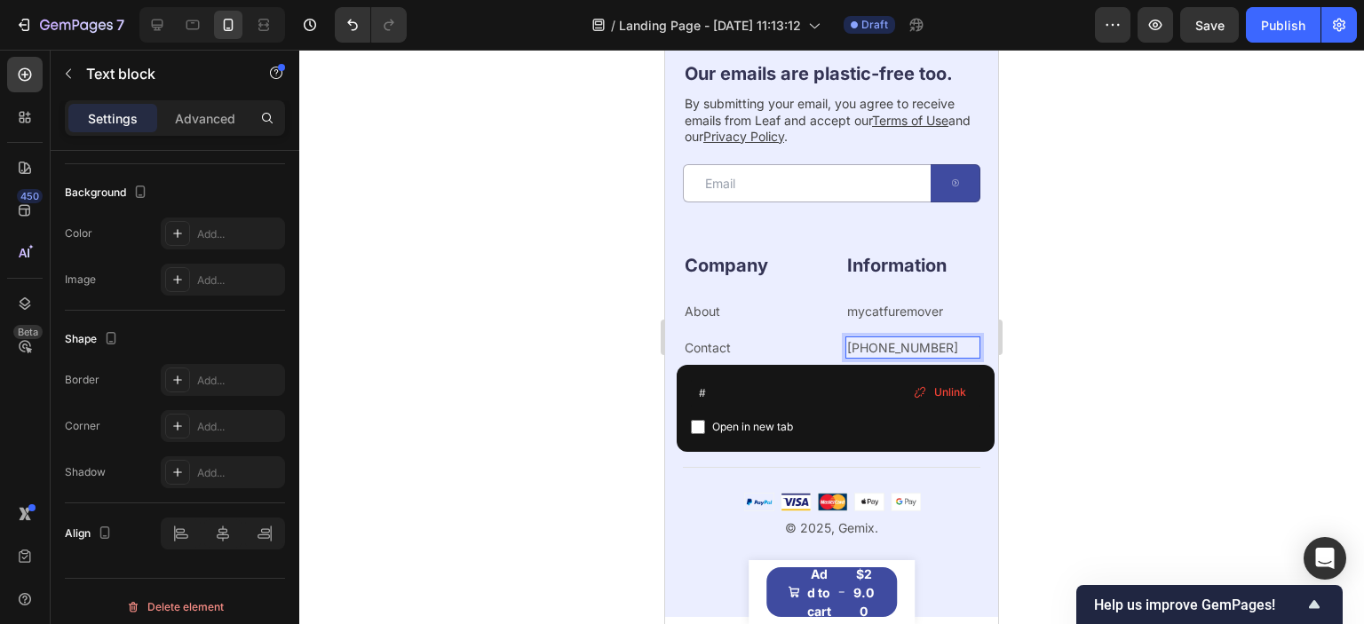
click at [617, 332] on div at bounding box center [831, 337] width 1064 height 574
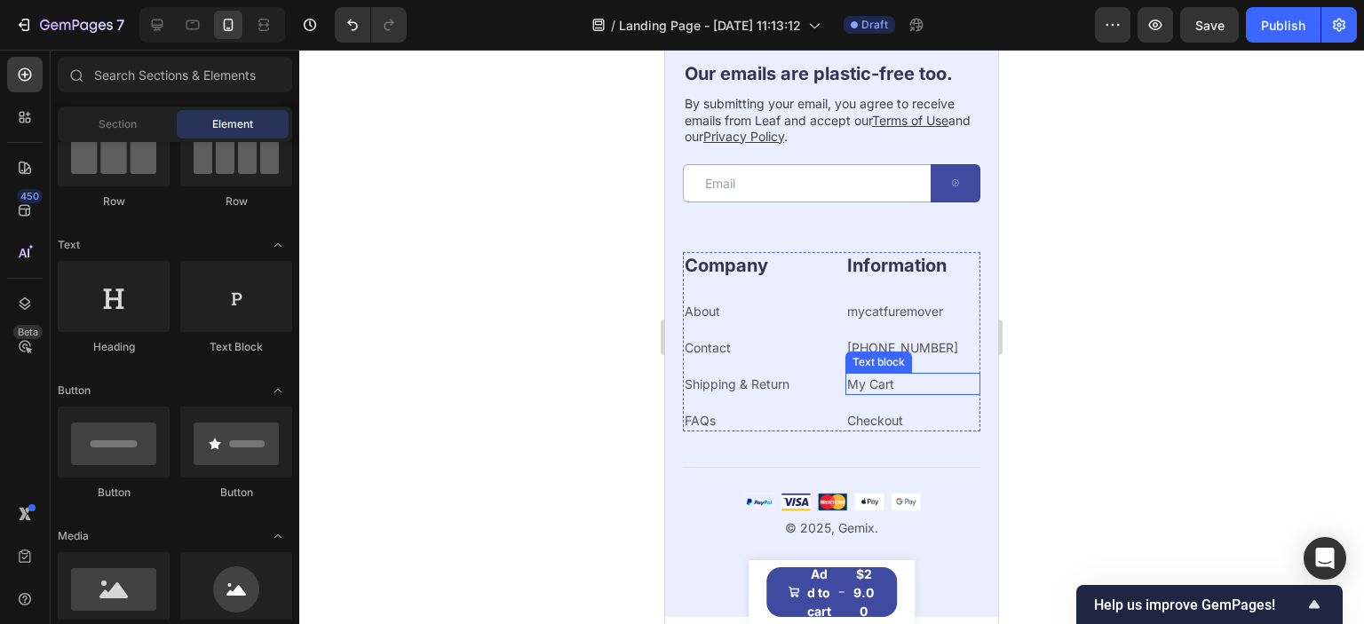
click at [879, 387] on link "My Cart" at bounding box center [870, 383] width 47 height 15
click at [758, 386] on link "Shipping & Return" at bounding box center [737, 383] width 105 height 15
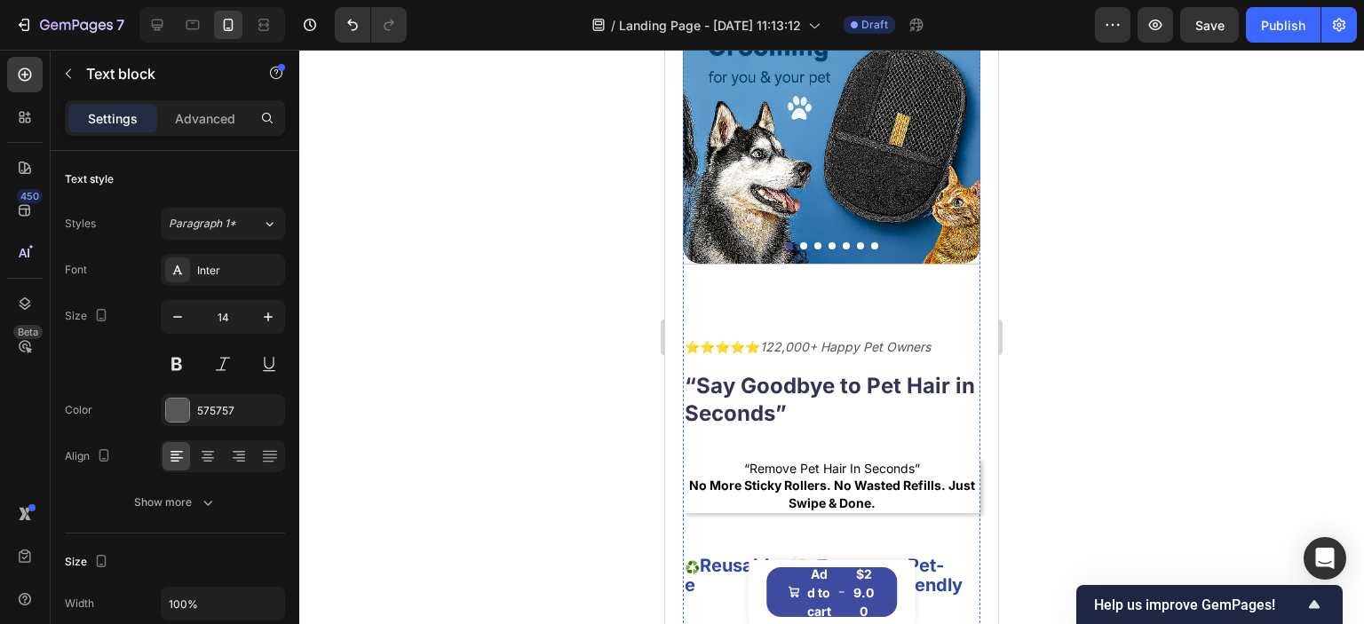
scroll to position [0, 0]
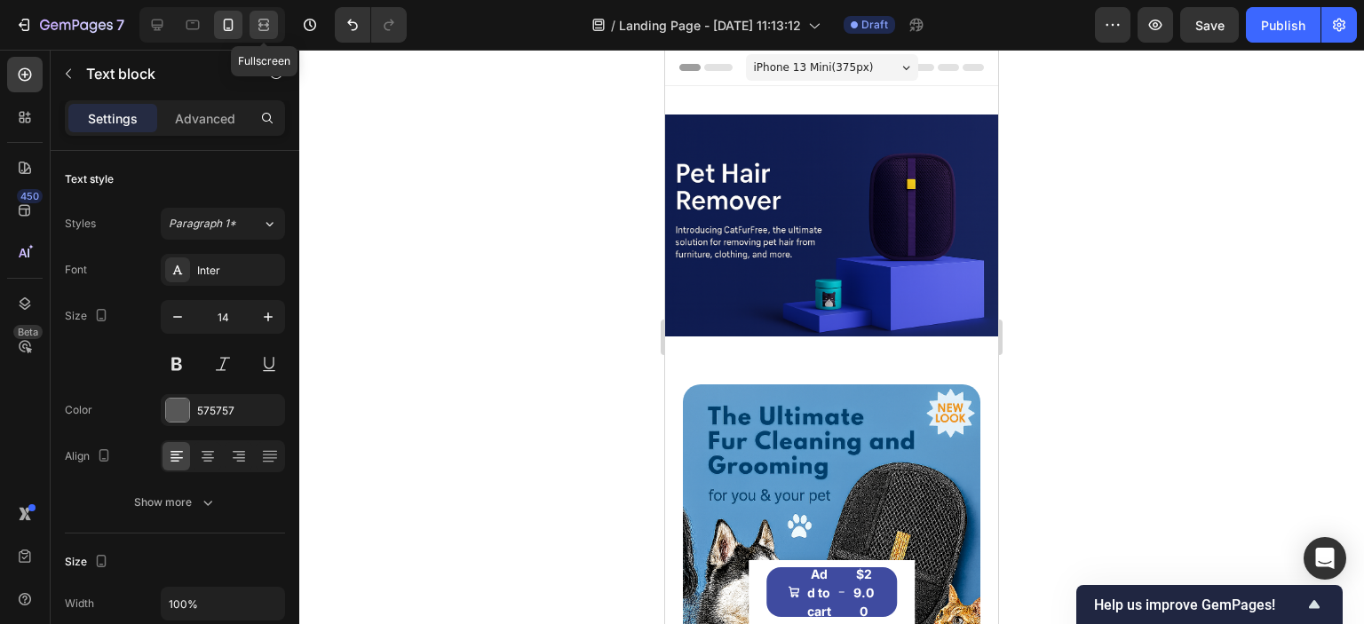
click at [261, 19] on icon at bounding box center [263, 21] width 11 height 4
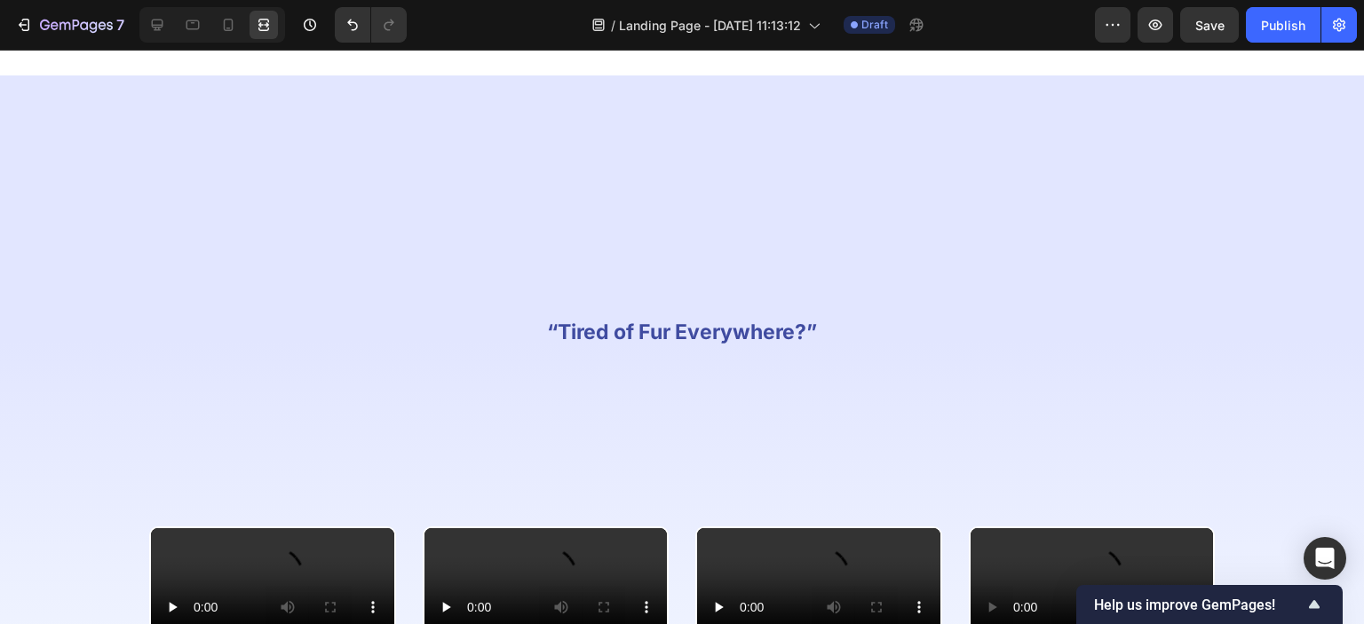
scroll to position [2308, 0]
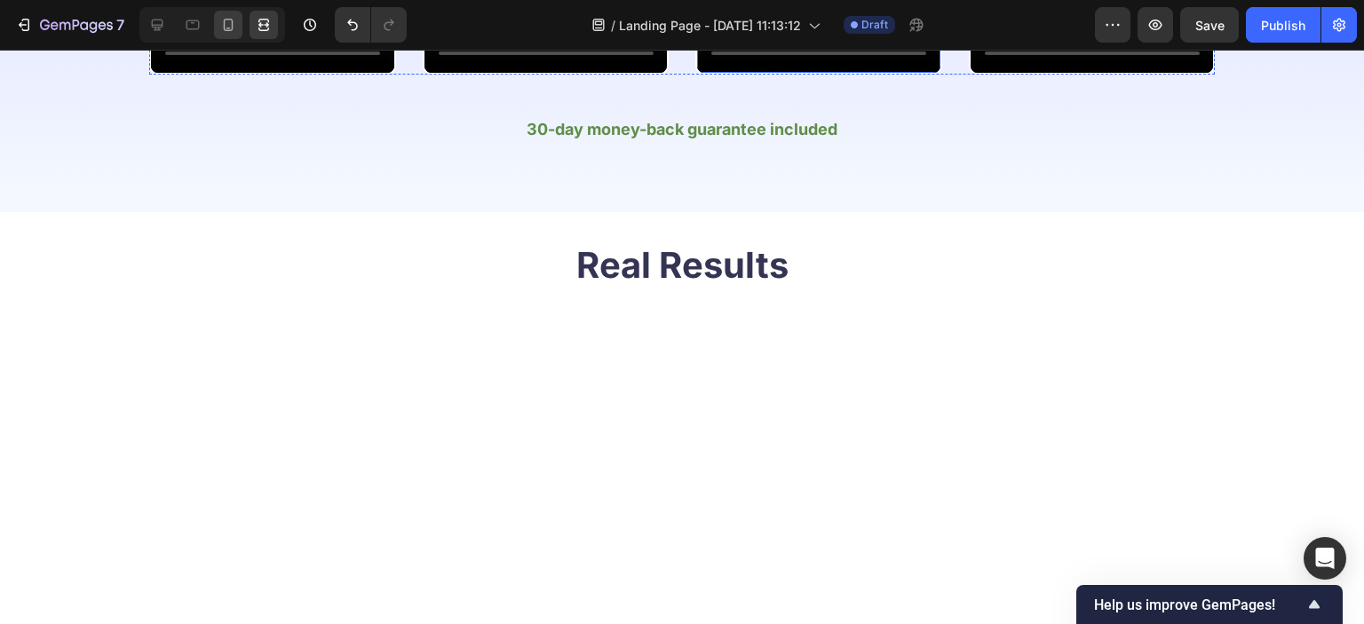
click at [231, 31] on icon at bounding box center [228, 25] width 18 height 18
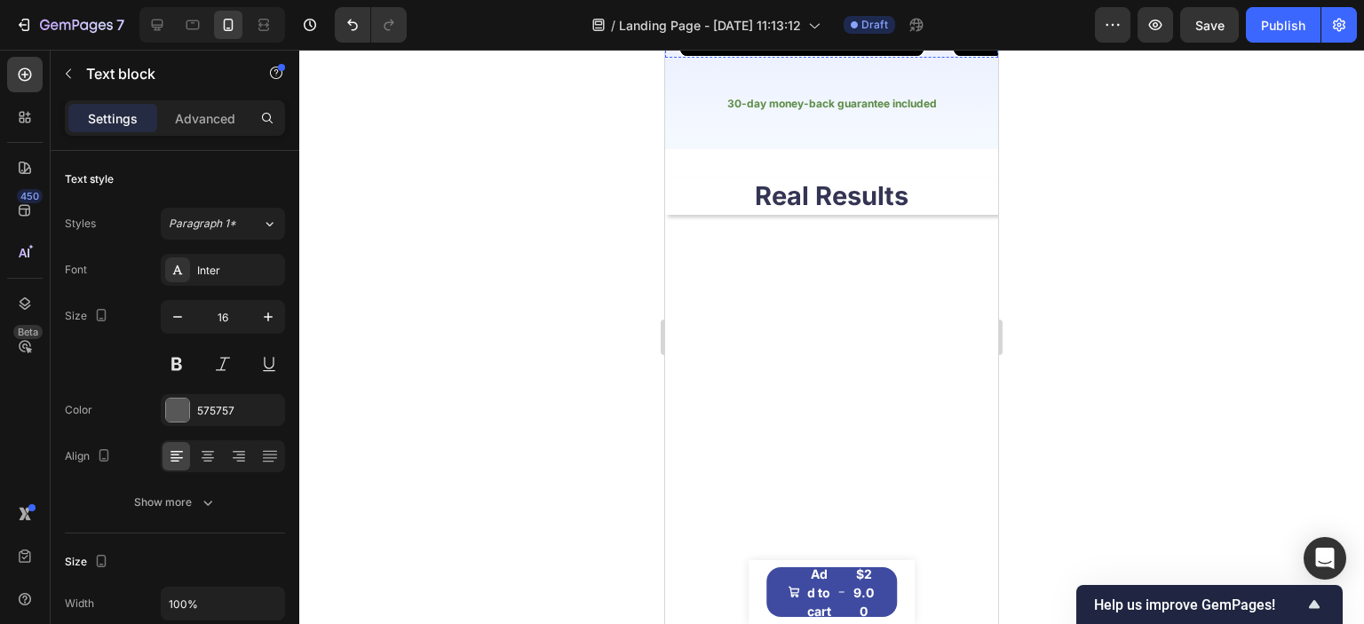
click at [226, 28] on icon at bounding box center [228, 25] width 18 height 18
type input "14"
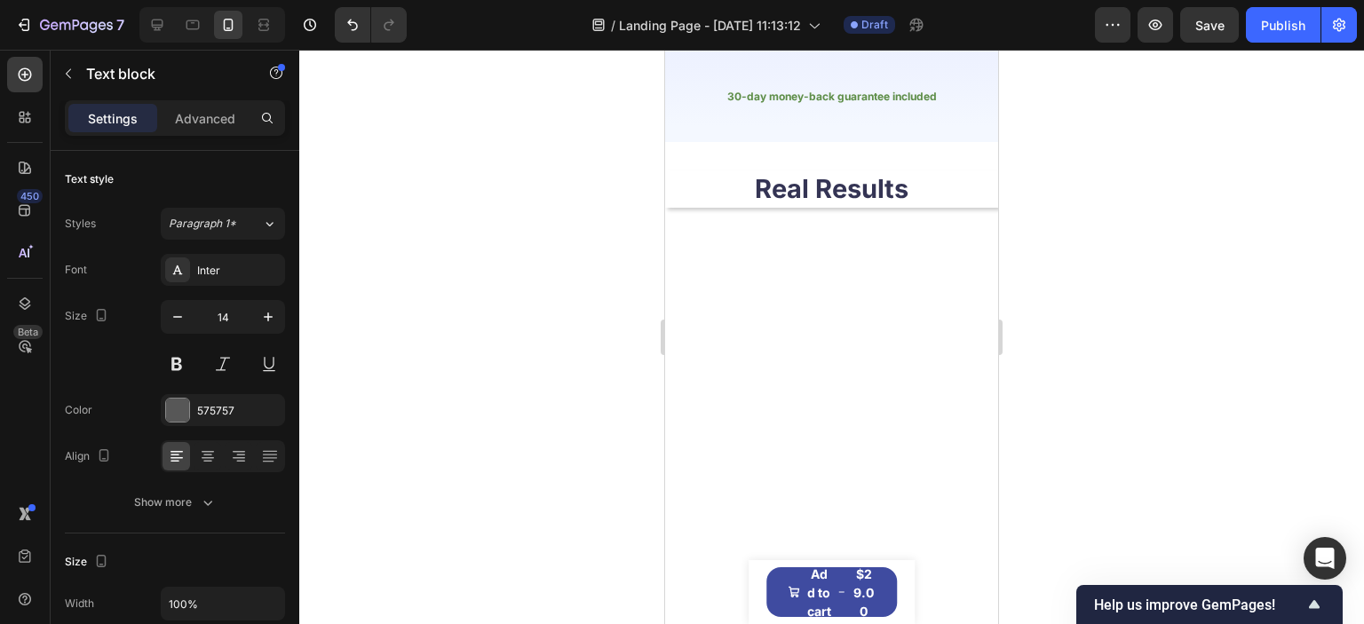
scroll to position [1776, 0]
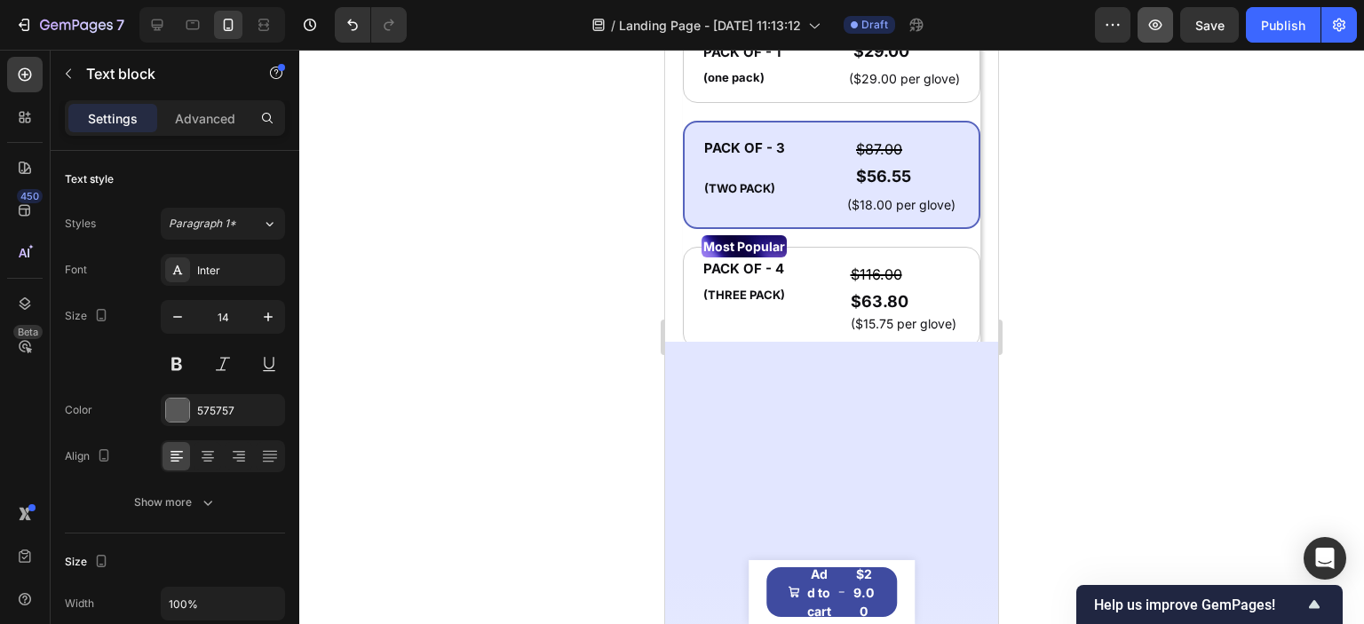
click at [1154, 30] on icon "button" at bounding box center [1155, 25] width 18 height 18
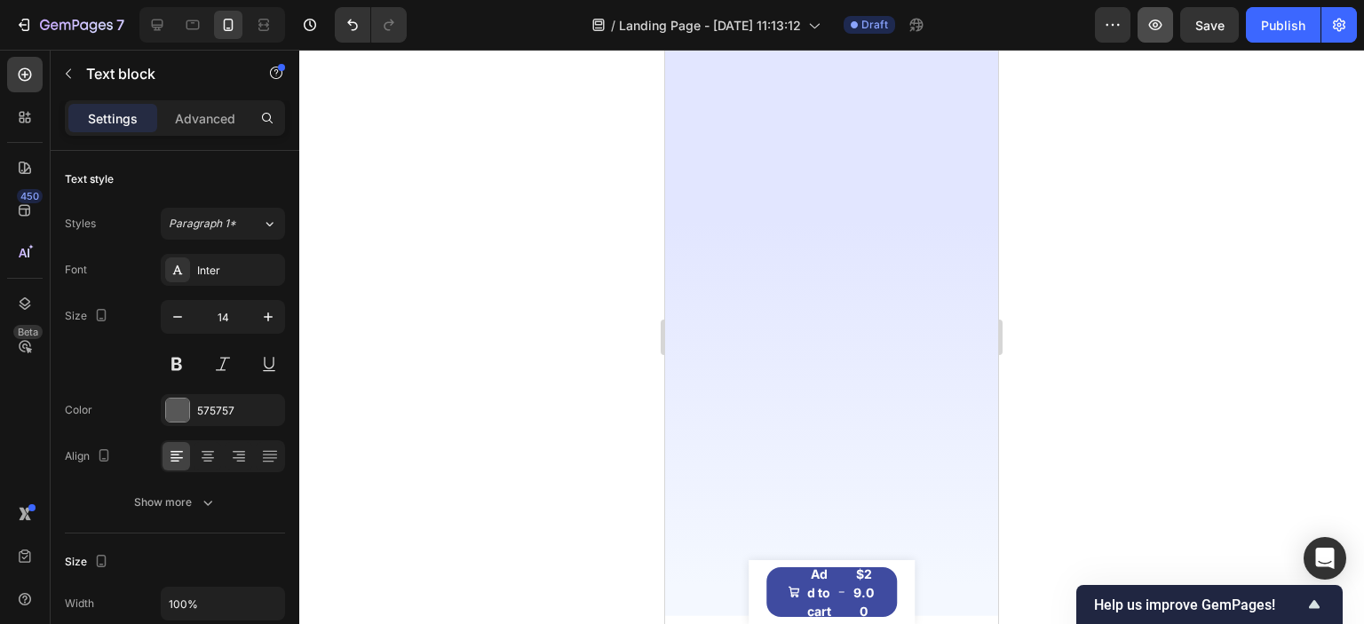
scroll to position [888, 0]
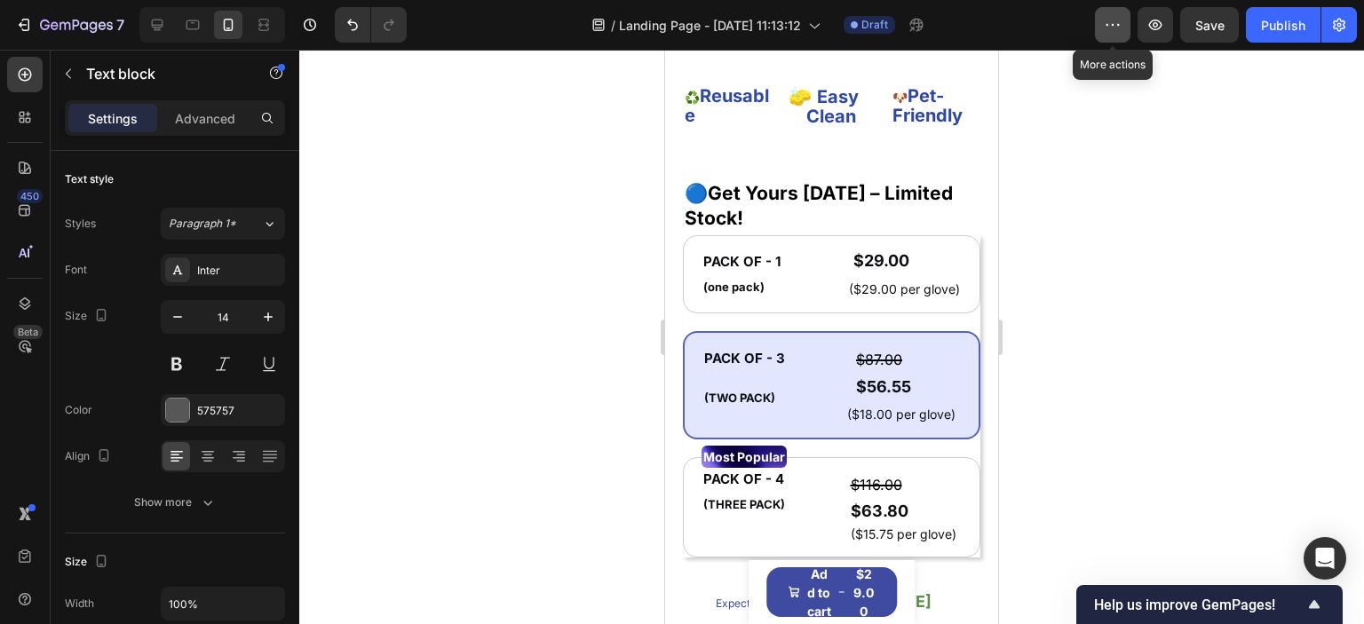
click at [1114, 24] on icon "button" at bounding box center [1113, 25] width 3 height 2
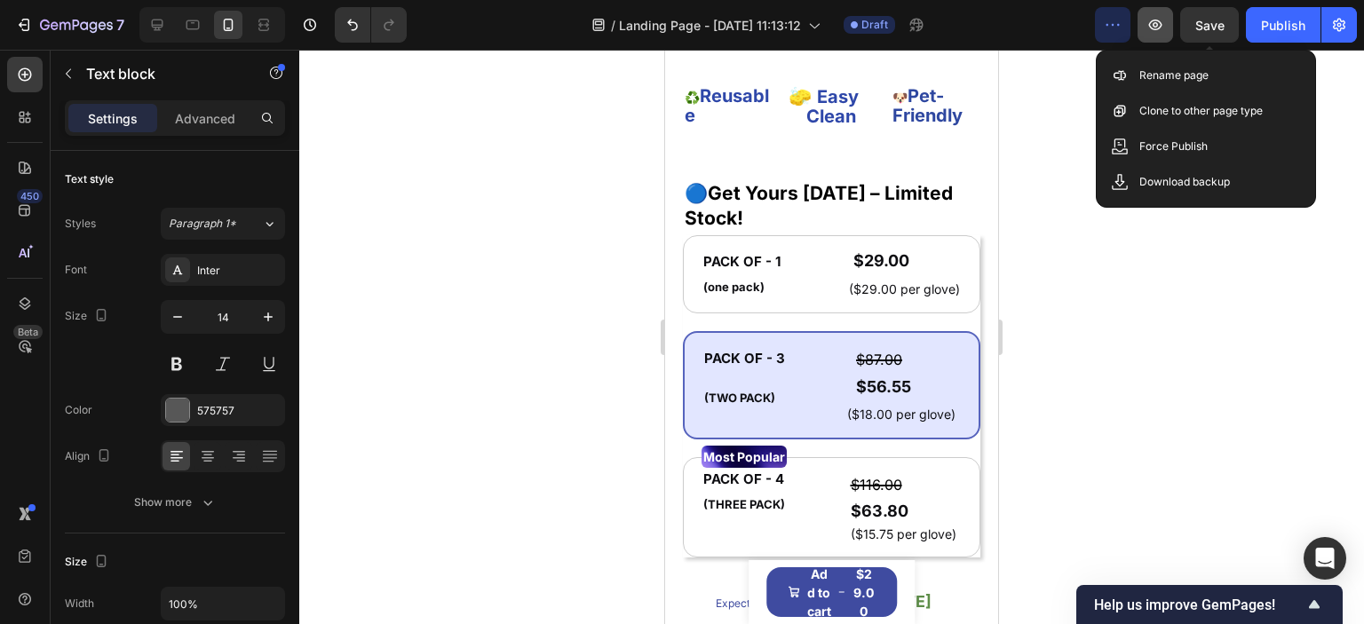
click at [1199, 22] on span "Save" at bounding box center [1209, 25] width 29 height 15
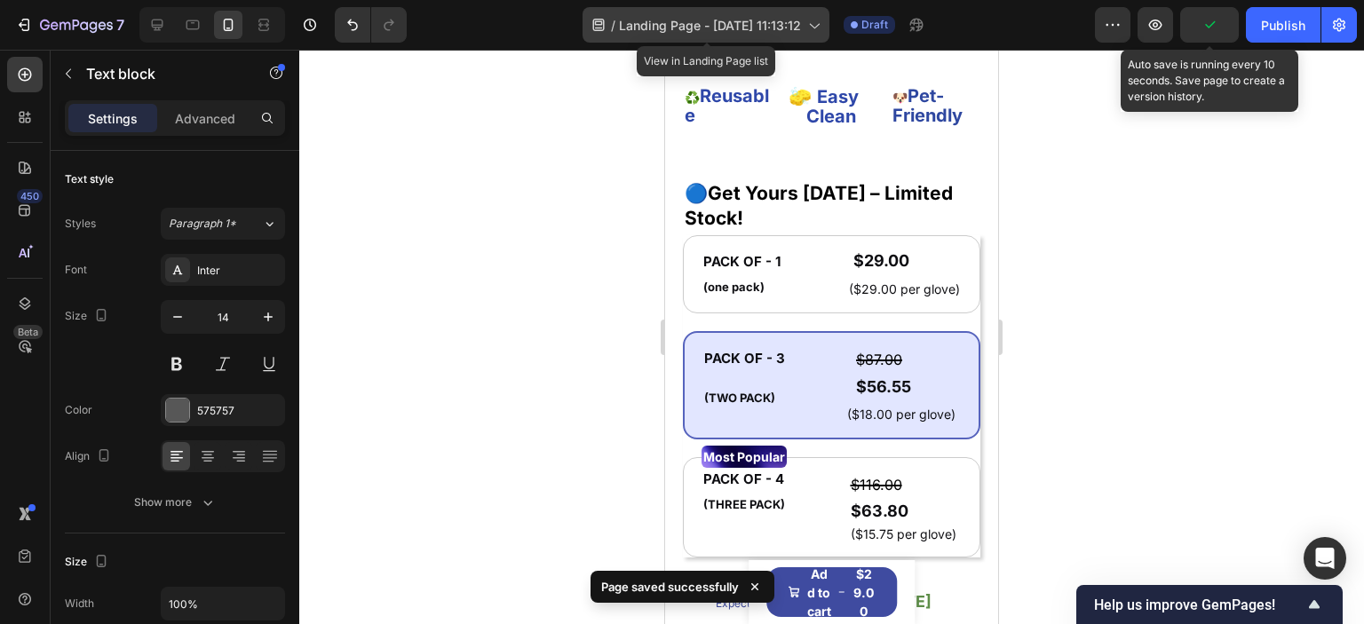
click at [817, 23] on icon at bounding box center [813, 25] width 18 height 18
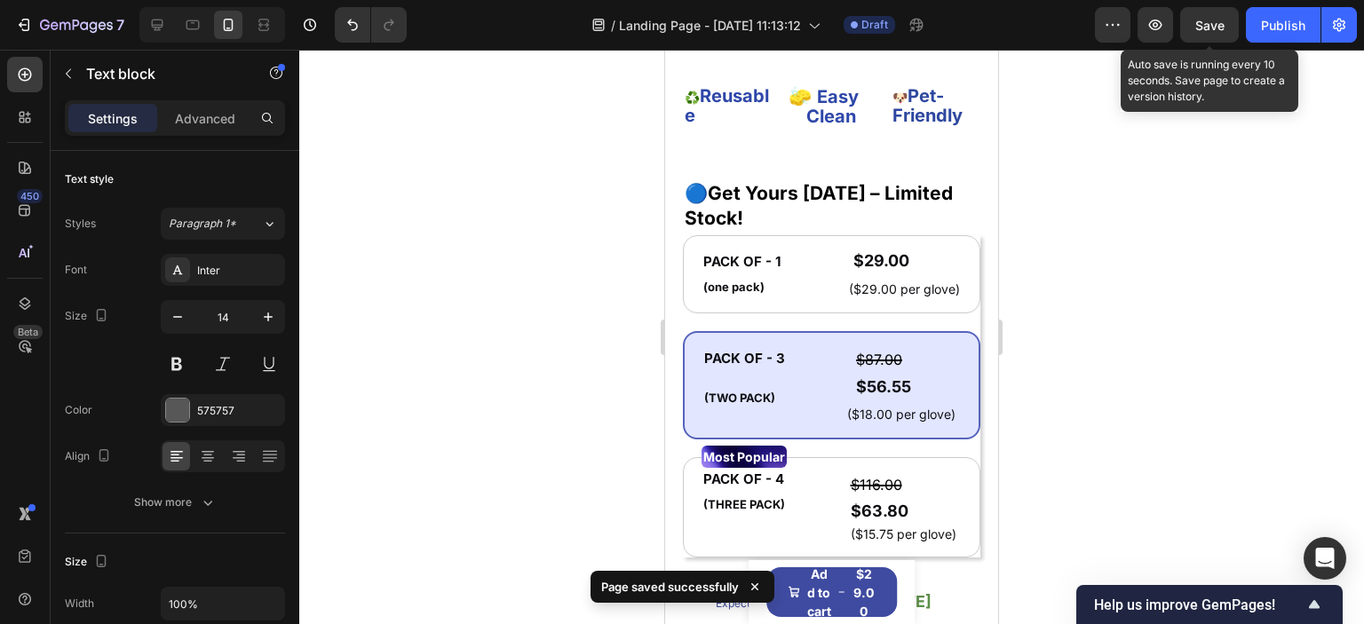
click at [1111, 202] on div at bounding box center [831, 337] width 1064 height 574
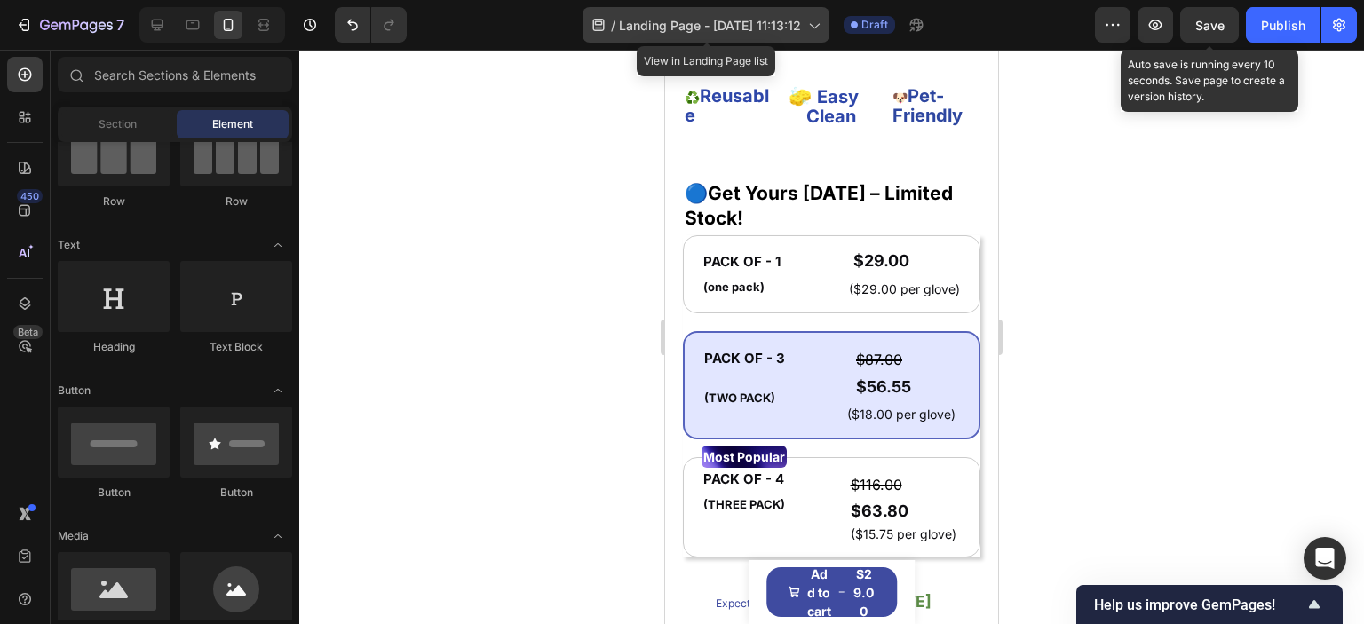
click at [813, 26] on icon at bounding box center [813, 25] width 18 height 18
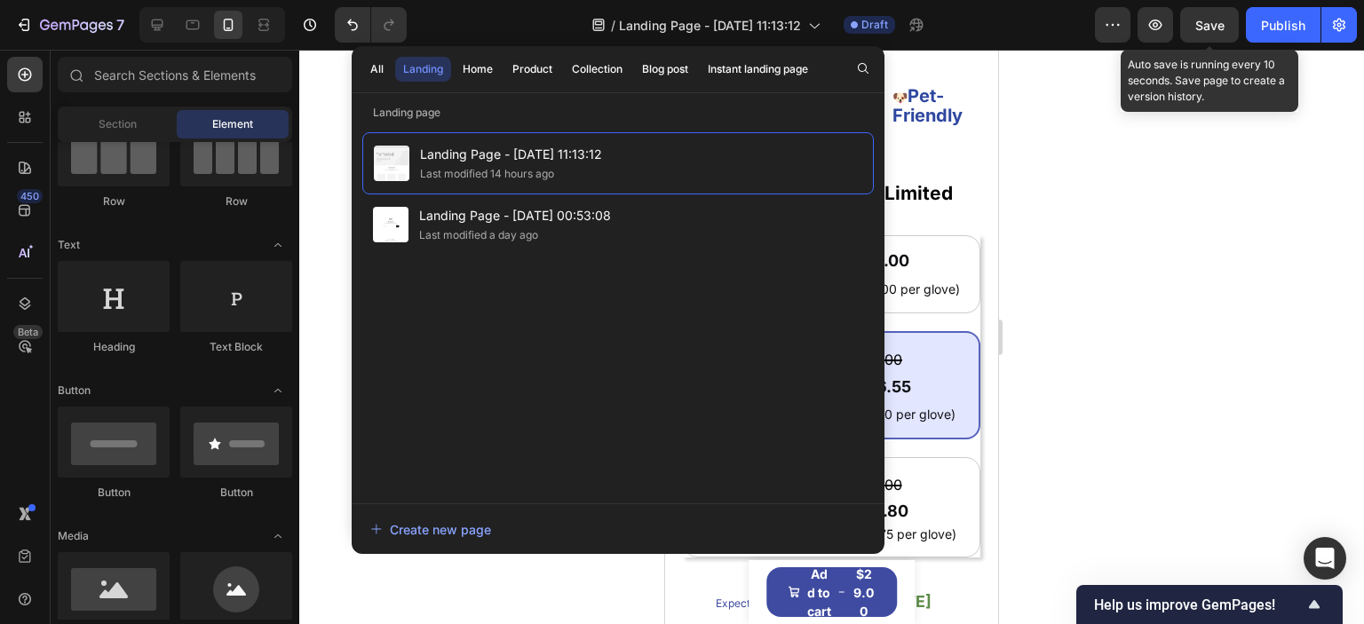
click at [1025, 148] on div at bounding box center [831, 337] width 1064 height 574
